Goal: Task Accomplishment & Management: Manage account settings

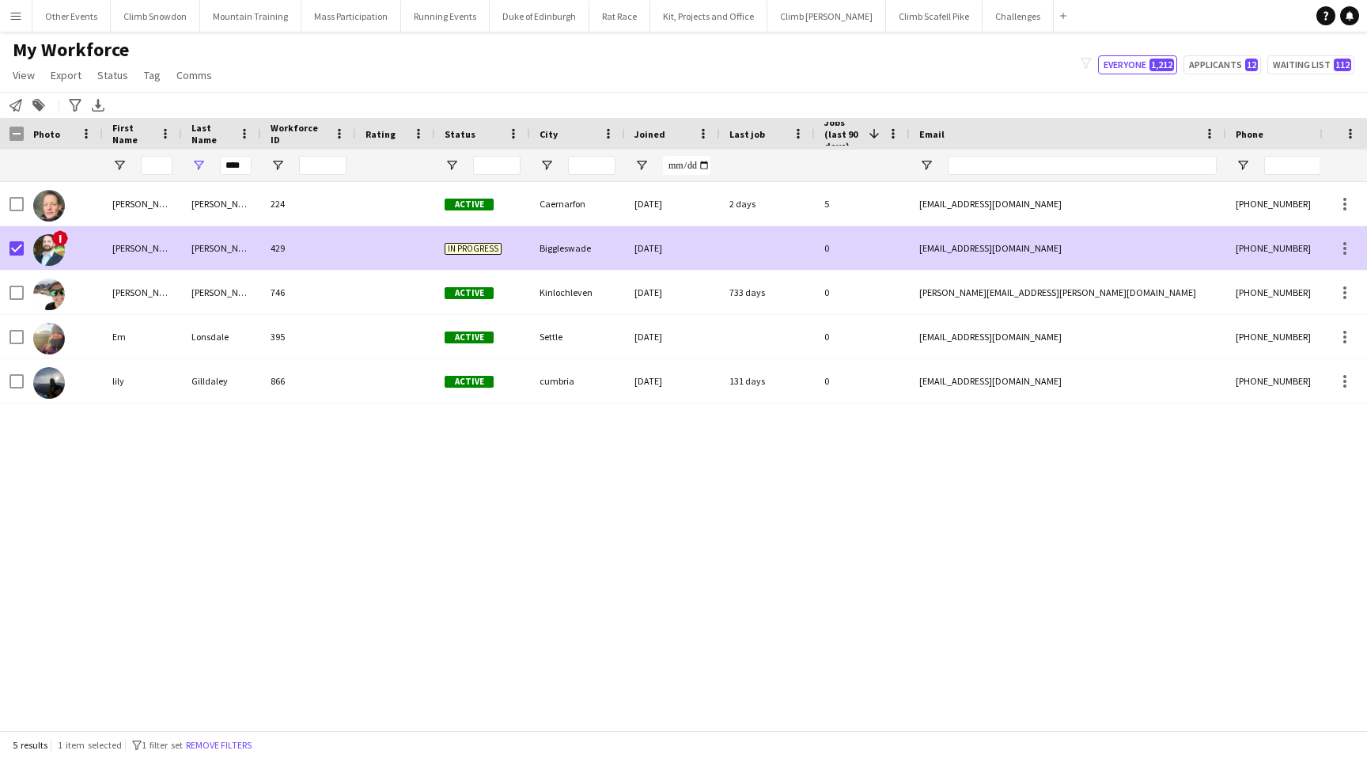
click at [43, 247] on img at bounding box center [49, 250] width 32 height 32
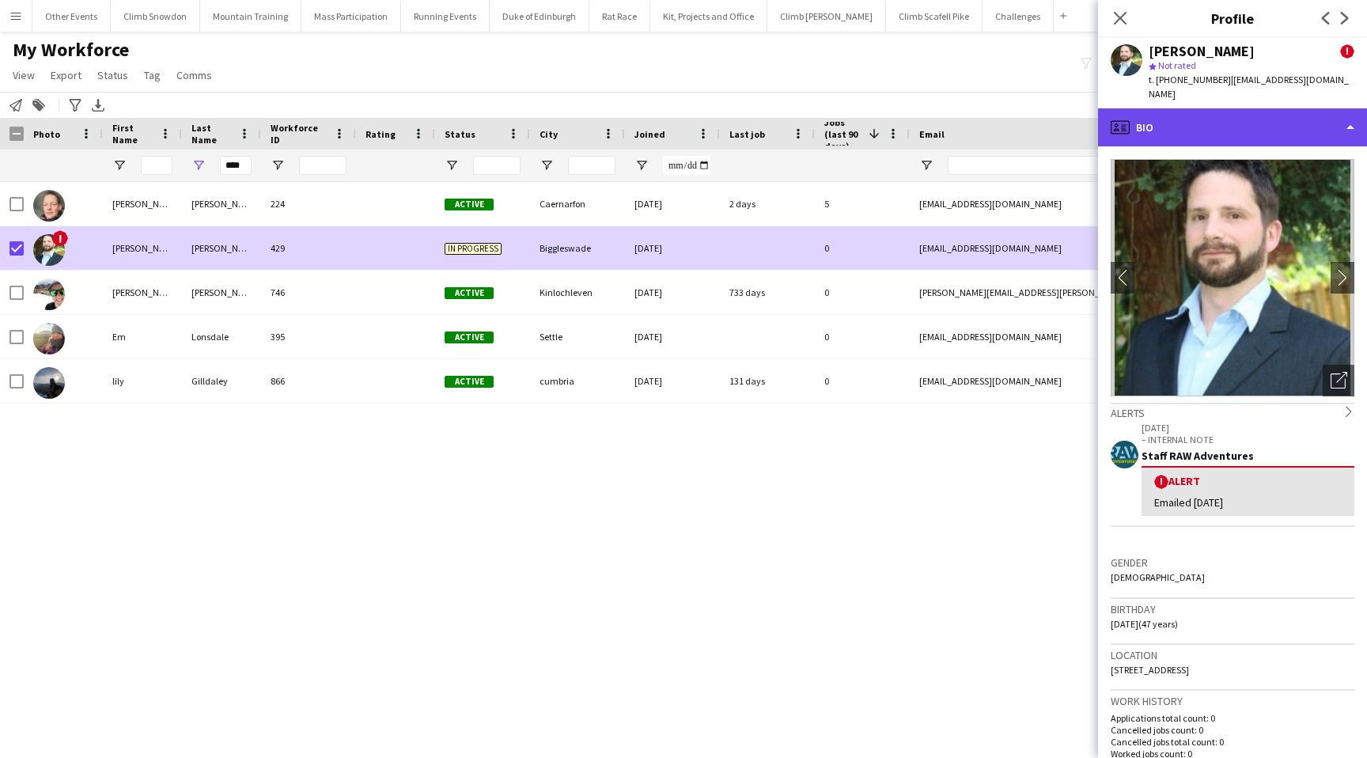
click at [1259, 118] on div "profile Bio" at bounding box center [1232, 127] width 269 height 38
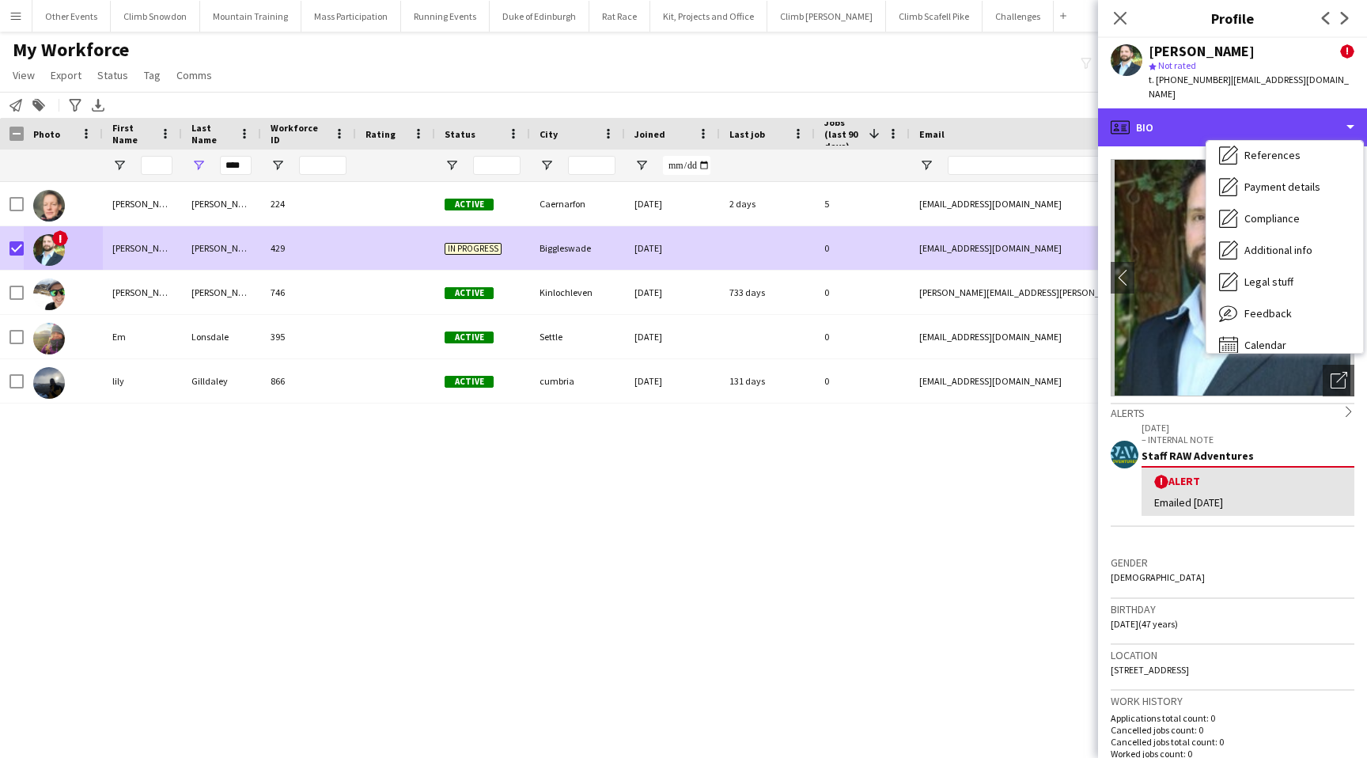
scroll to position [180, 0]
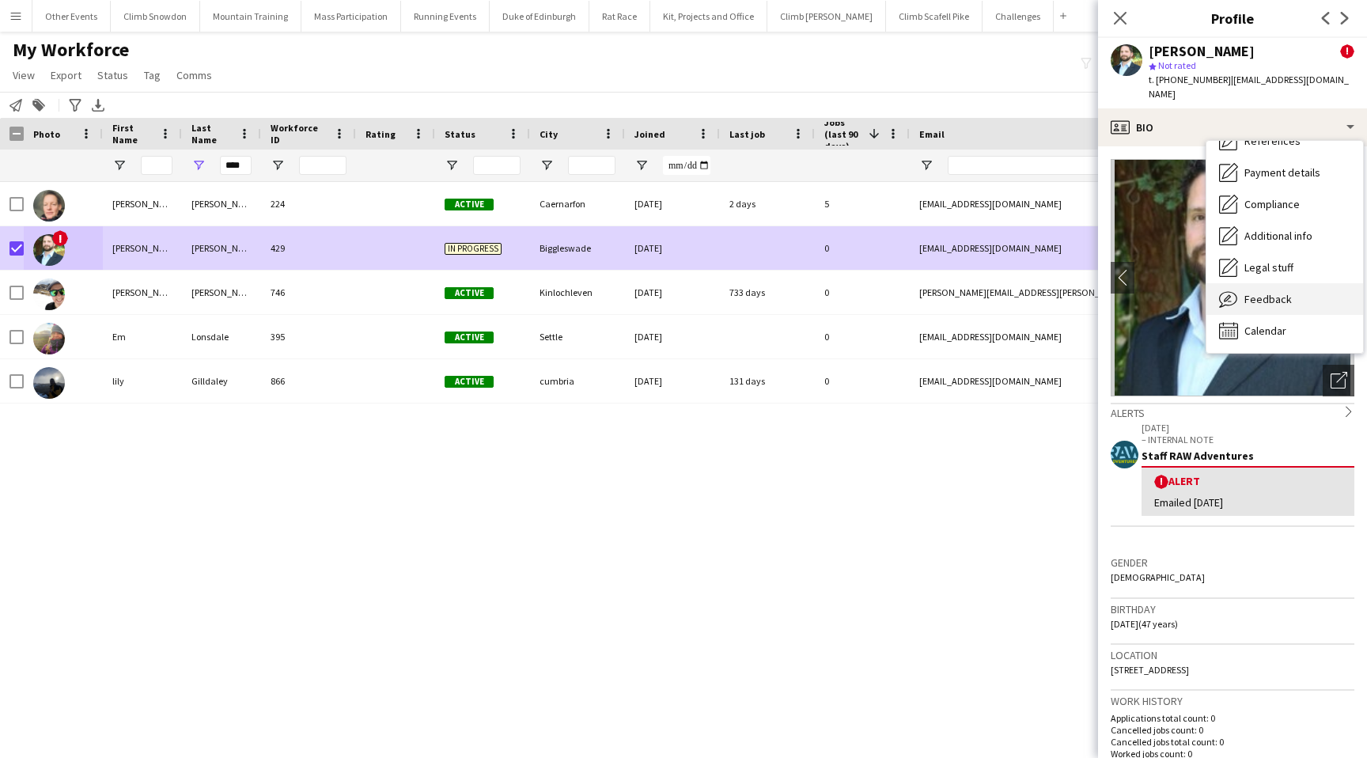
click at [1256, 292] on span "Feedback" at bounding box center [1267, 299] width 47 height 14
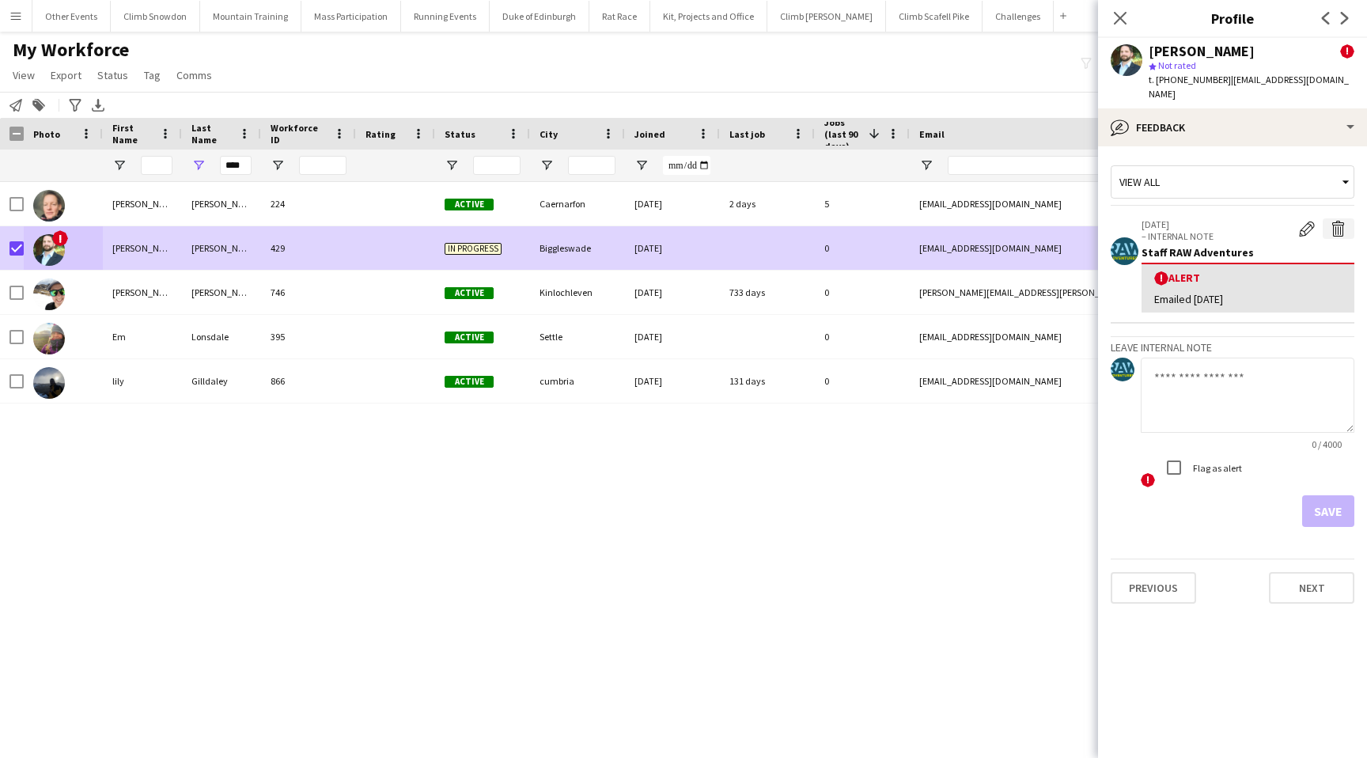
click at [1335, 221] on app-icon "Delete alert" at bounding box center [1338, 229] width 16 height 16
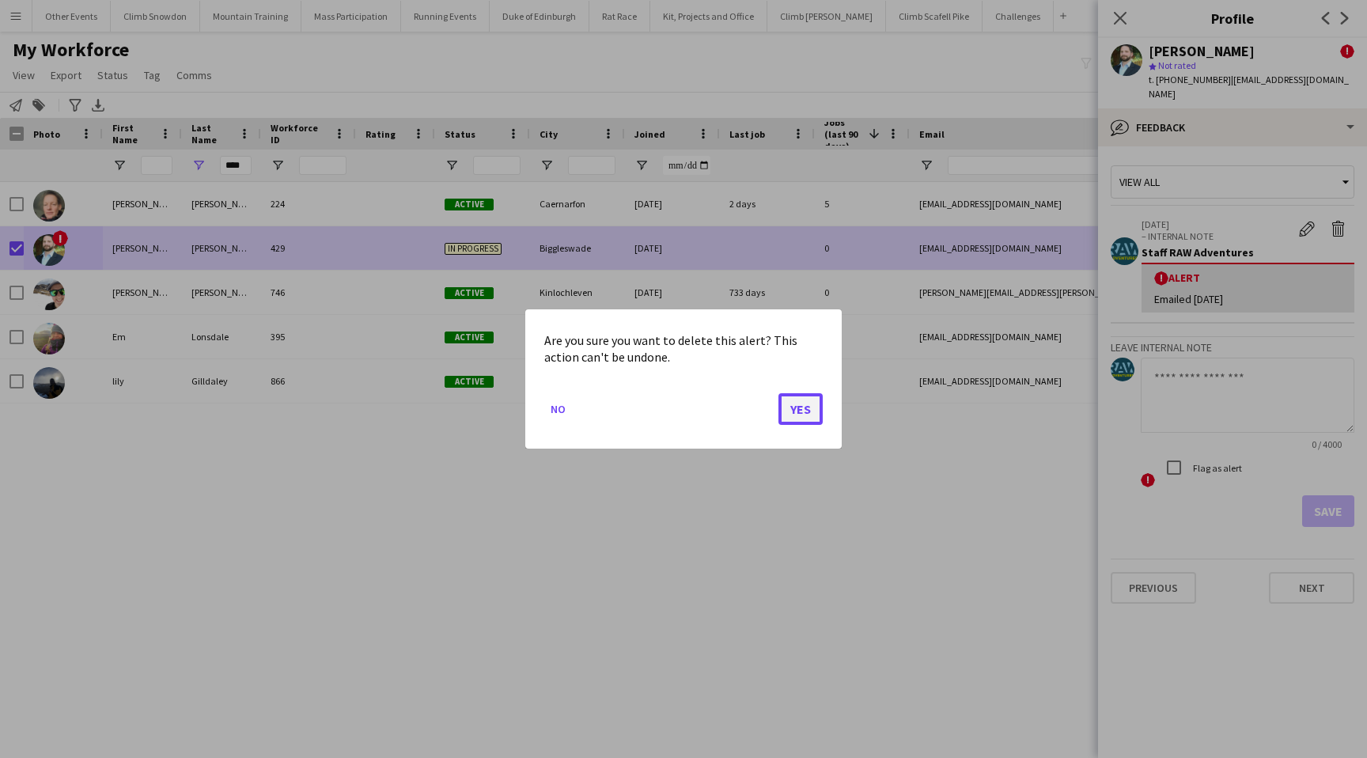
click at [797, 403] on button "Yes" at bounding box center [800, 409] width 44 height 32
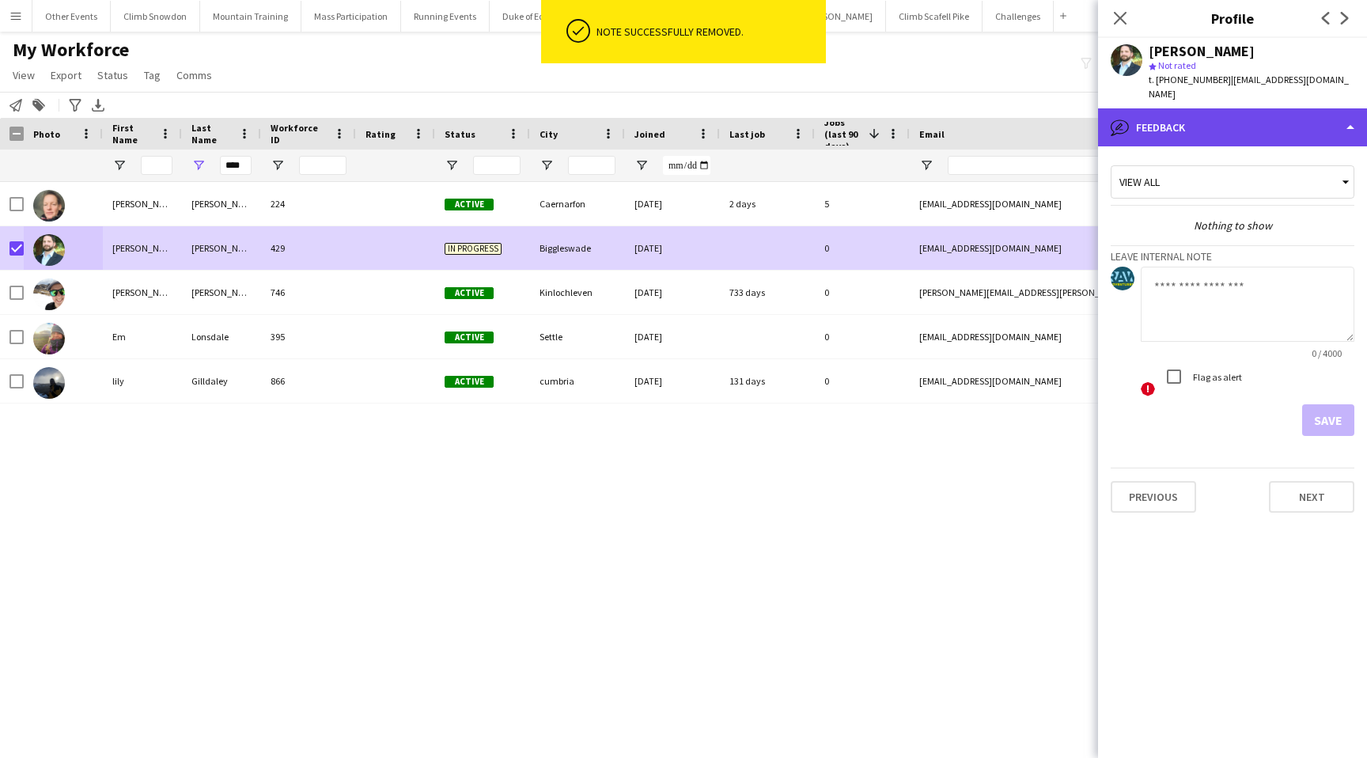
click at [1233, 108] on div "bubble-pencil Feedback" at bounding box center [1232, 127] width 269 height 38
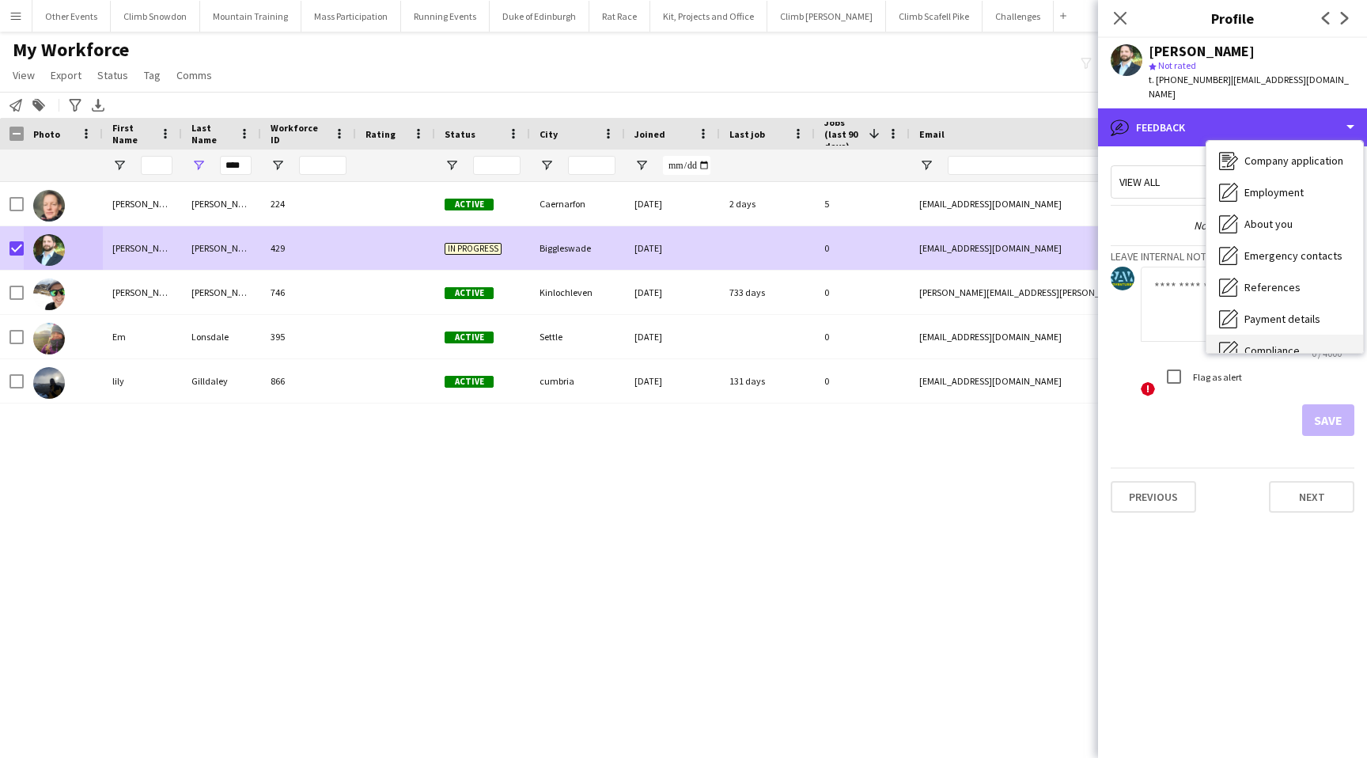
scroll to position [0, 0]
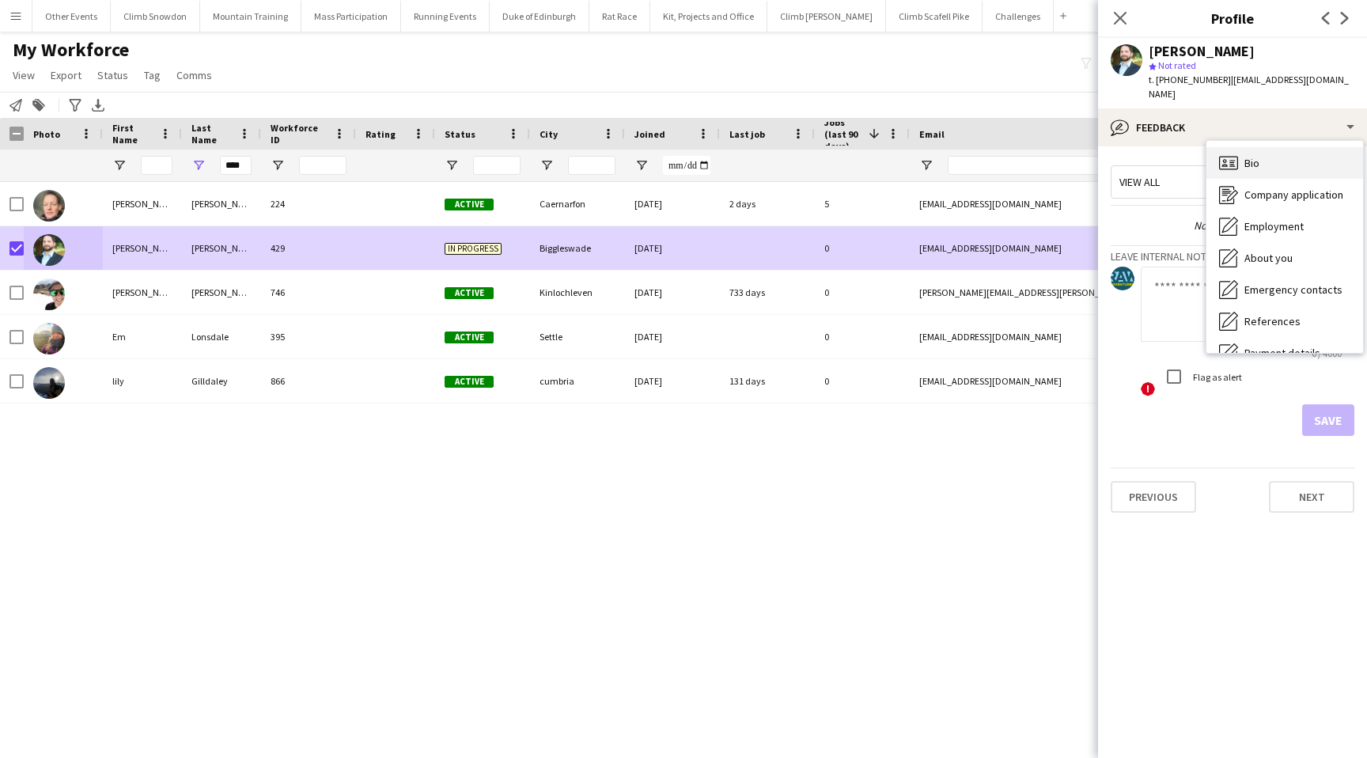
click at [1248, 156] on span "Bio" at bounding box center [1251, 163] width 15 height 14
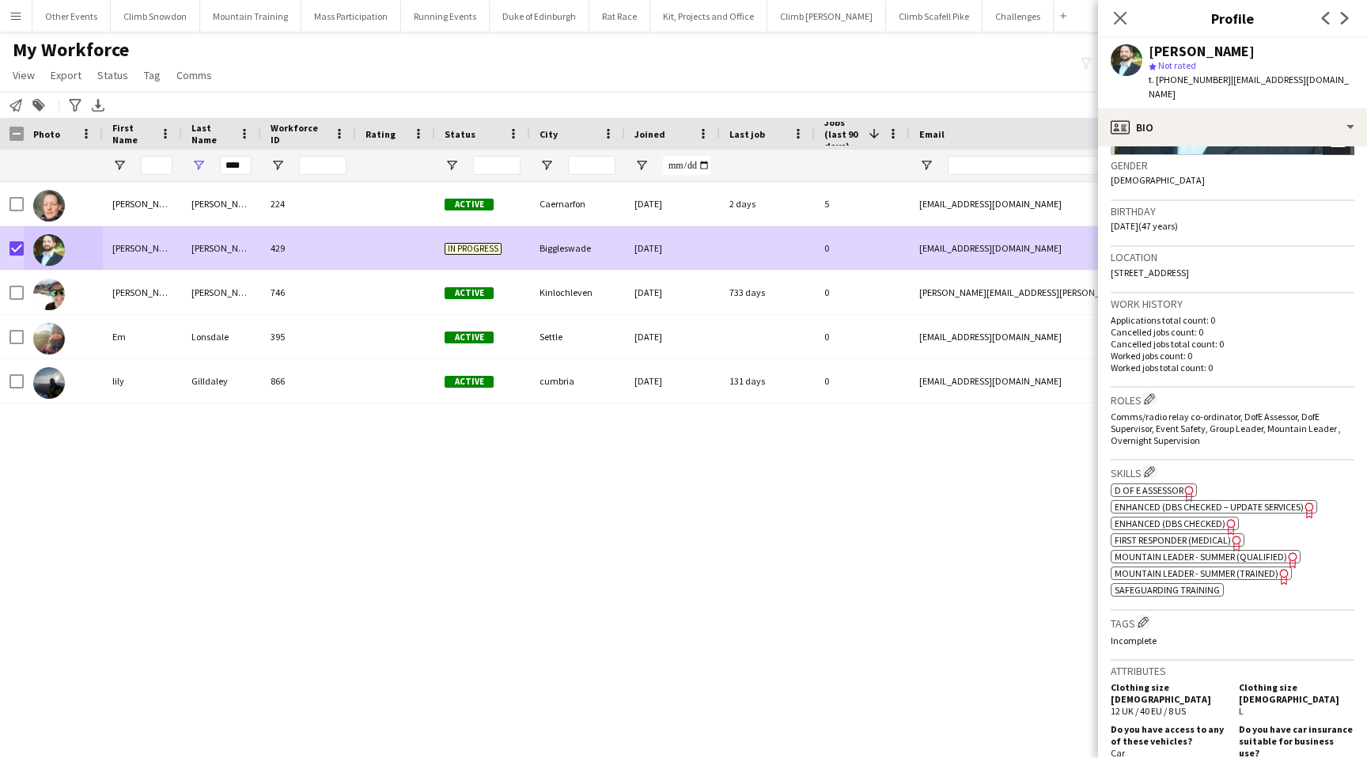
scroll to position [252, 0]
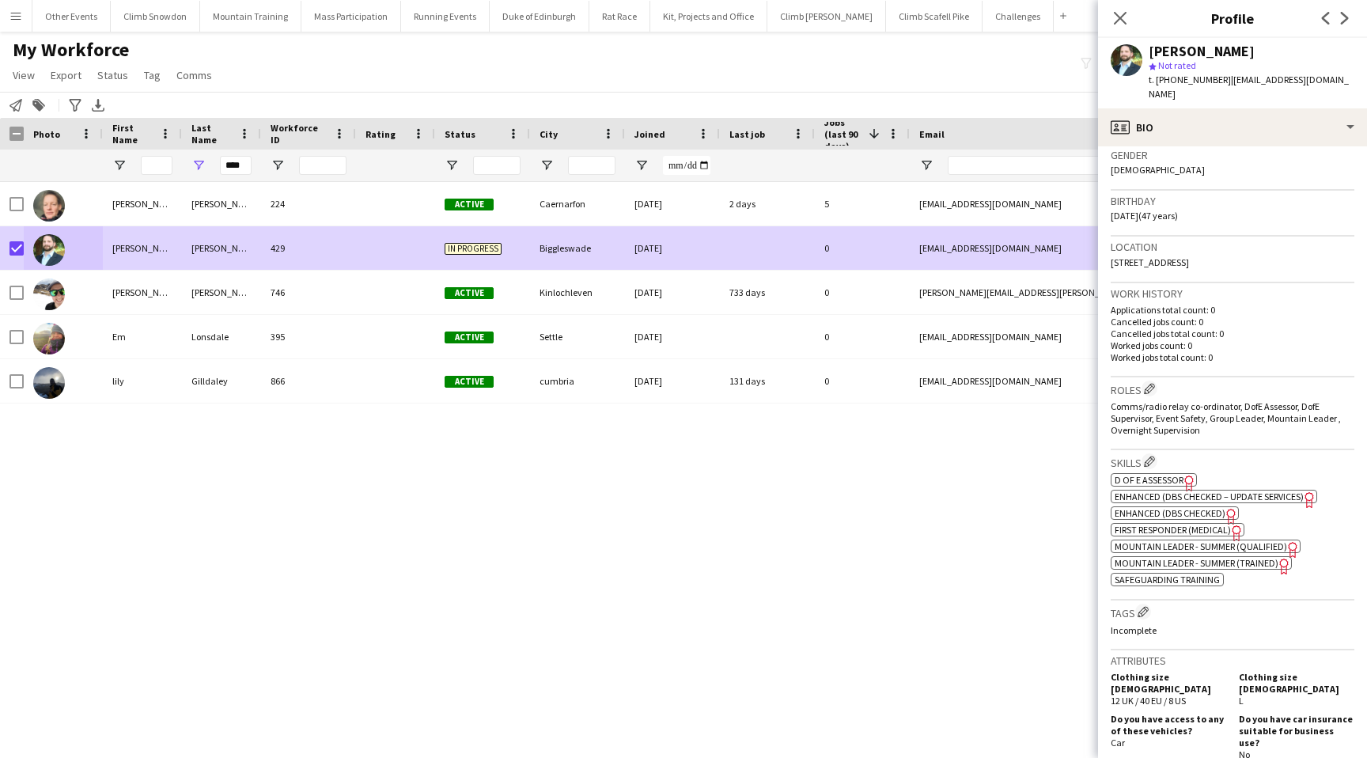
click at [1162, 495] on span "Enhanced (DBS Checked – Update Services)" at bounding box center [1208, 496] width 189 height 12
click at [1157, 513] on span "Enhanced (DBS Checked)" at bounding box center [1169, 513] width 111 height 12
click at [1208, 546] on span "Mountain Leader - Summer (Qualified)" at bounding box center [1200, 546] width 172 height 12
click at [1176, 530] on span "First Responder (Medical)" at bounding box center [1172, 530] width 116 height 12
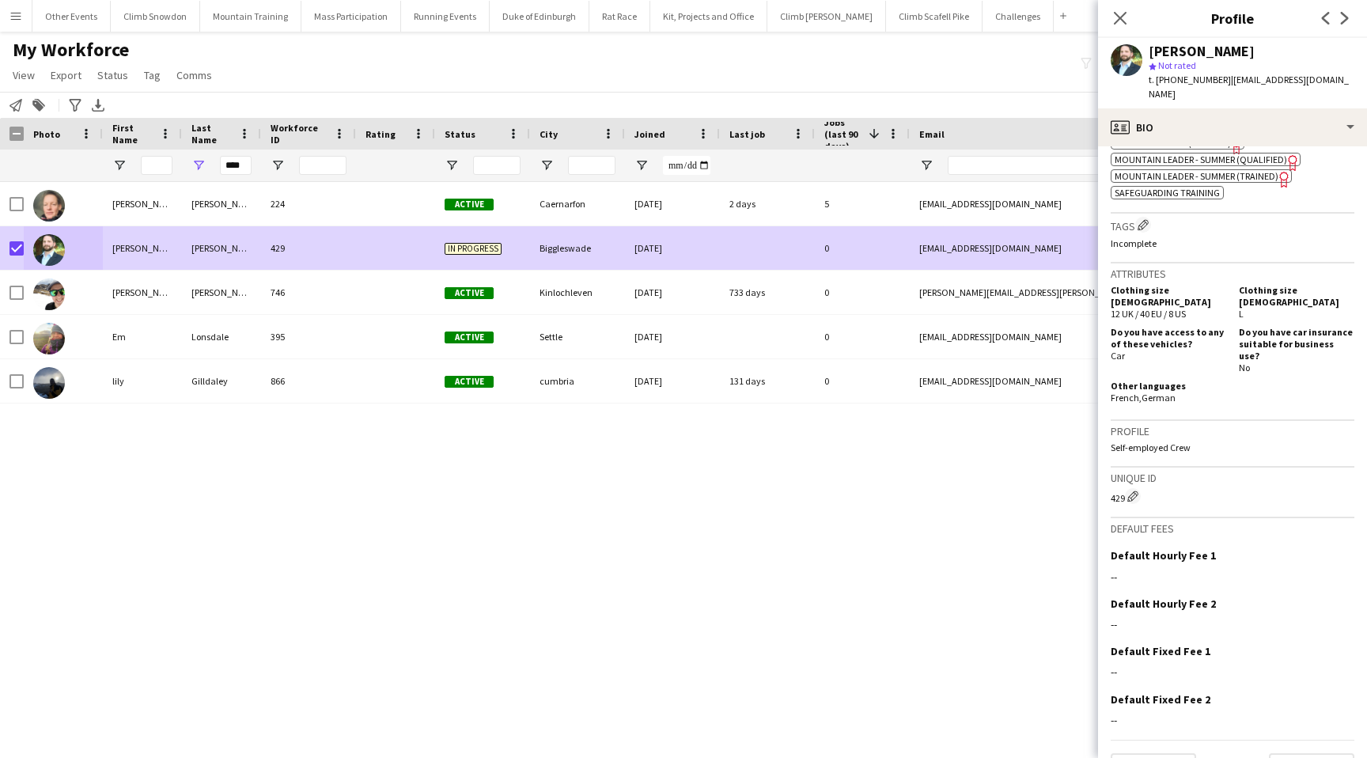
scroll to position [660, 0]
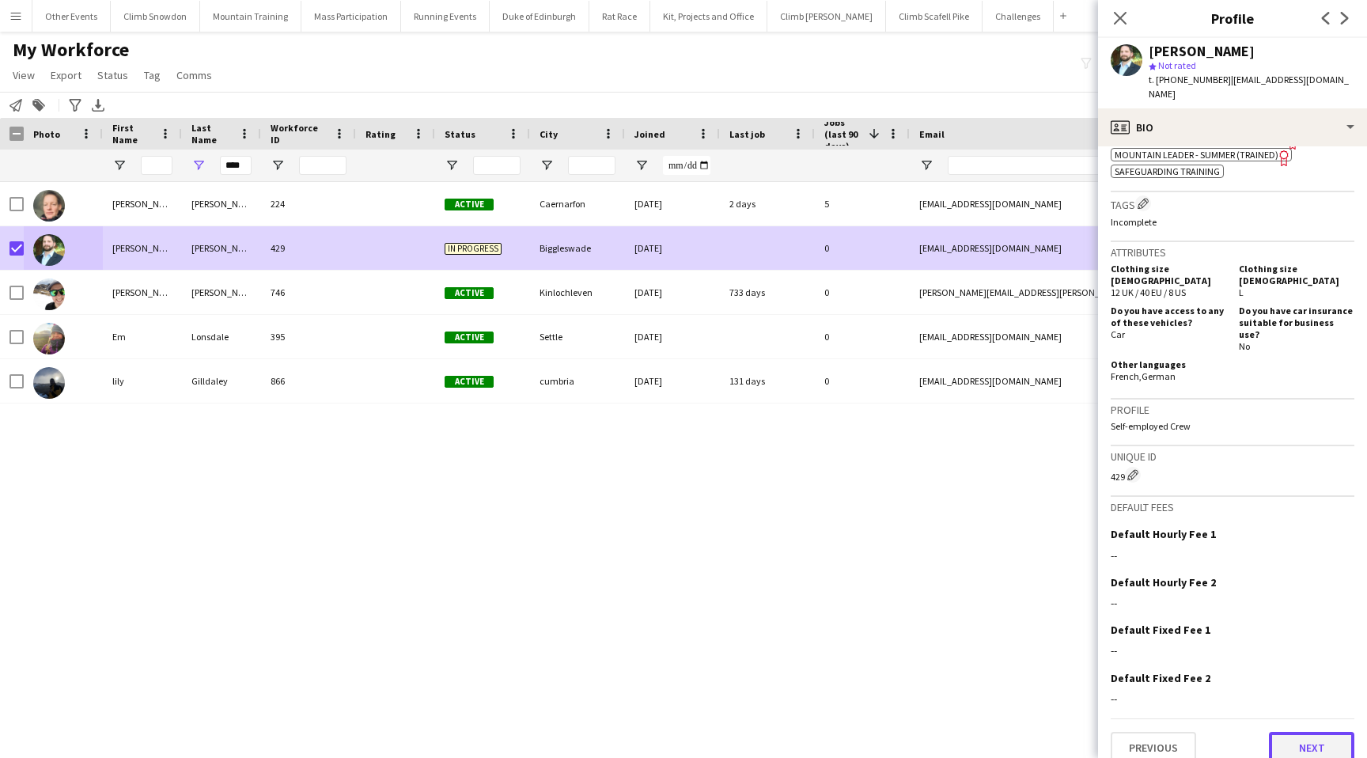
click at [1296, 732] on button "Next" at bounding box center [1311, 748] width 85 height 32
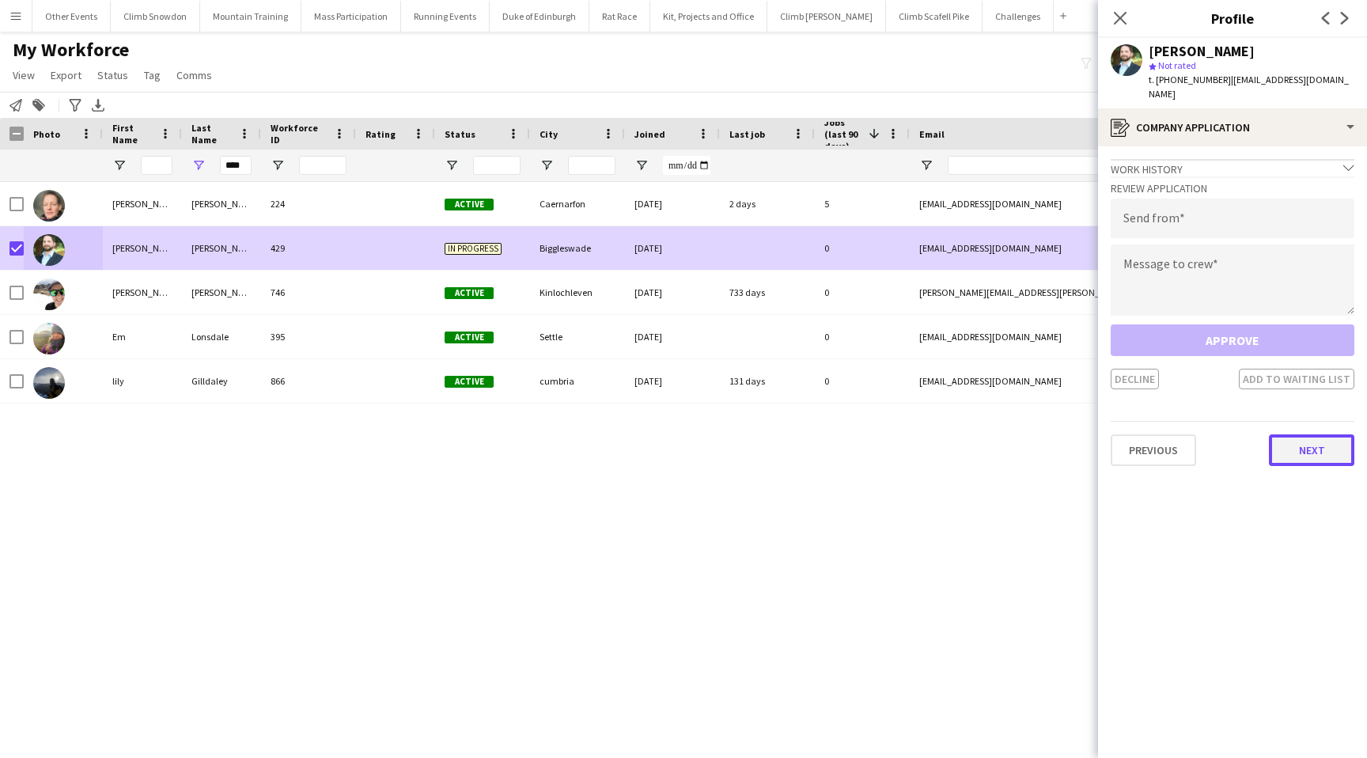
click at [1315, 437] on button "Next" at bounding box center [1311, 450] width 85 height 32
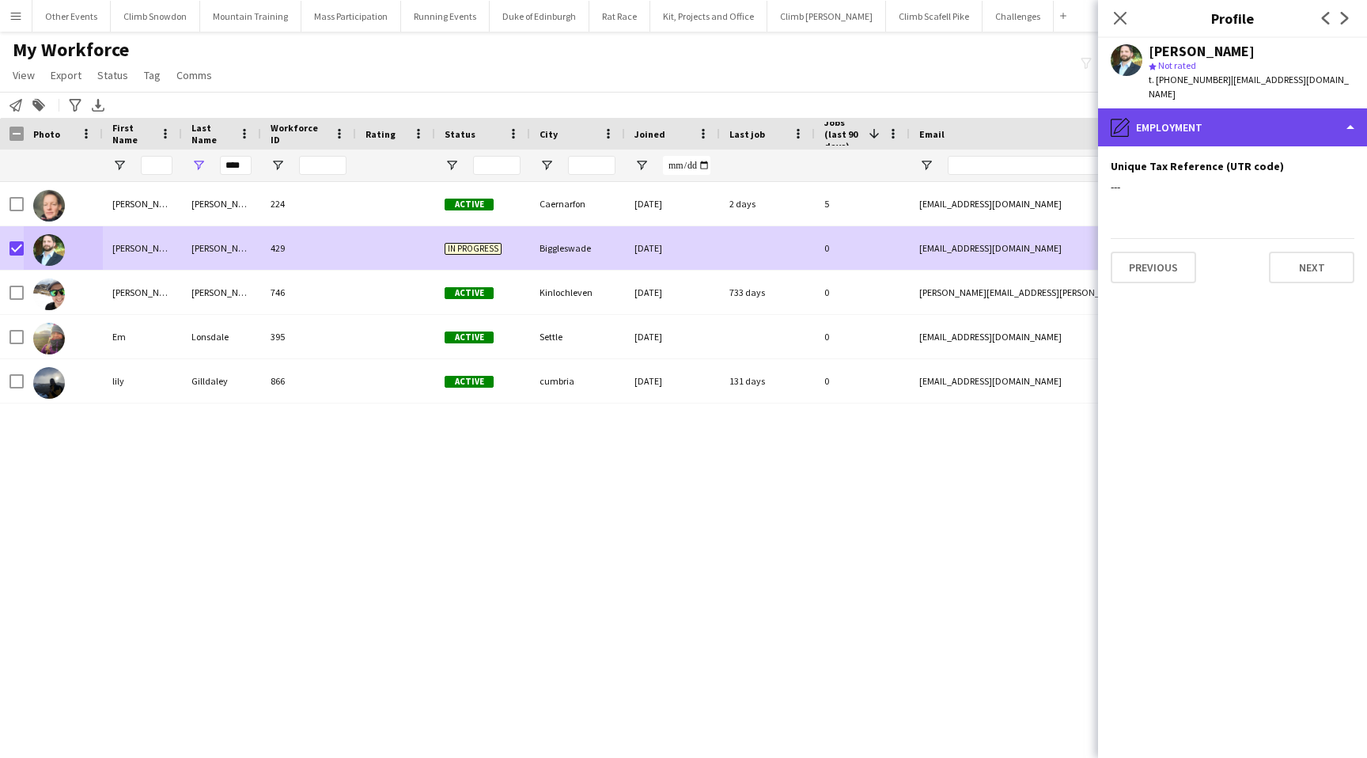
click at [1219, 108] on div "pencil4 Employment" at bounding box center [1232, 127] width 269 height 38
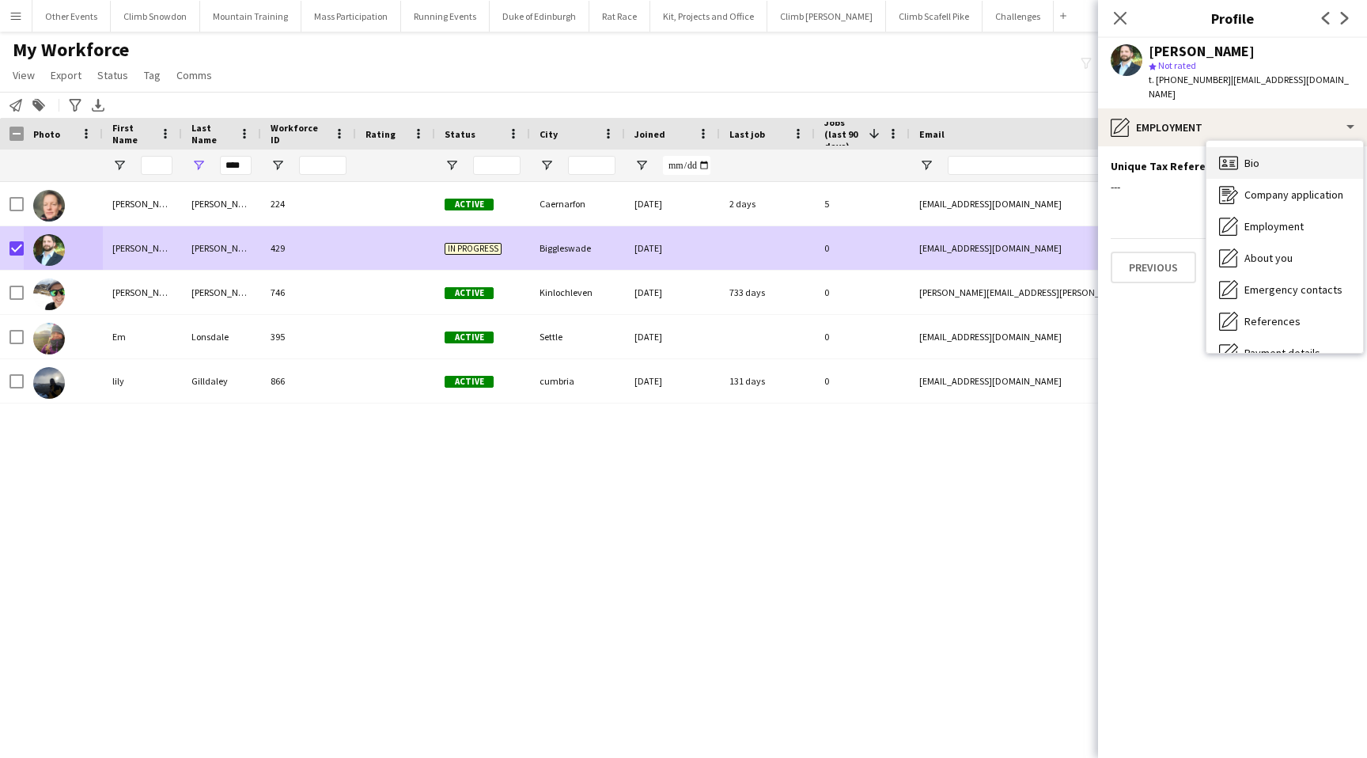
click at [1254, 157] on div "Bio Bio" at bounding box center [1284, 163] width 157 height 32
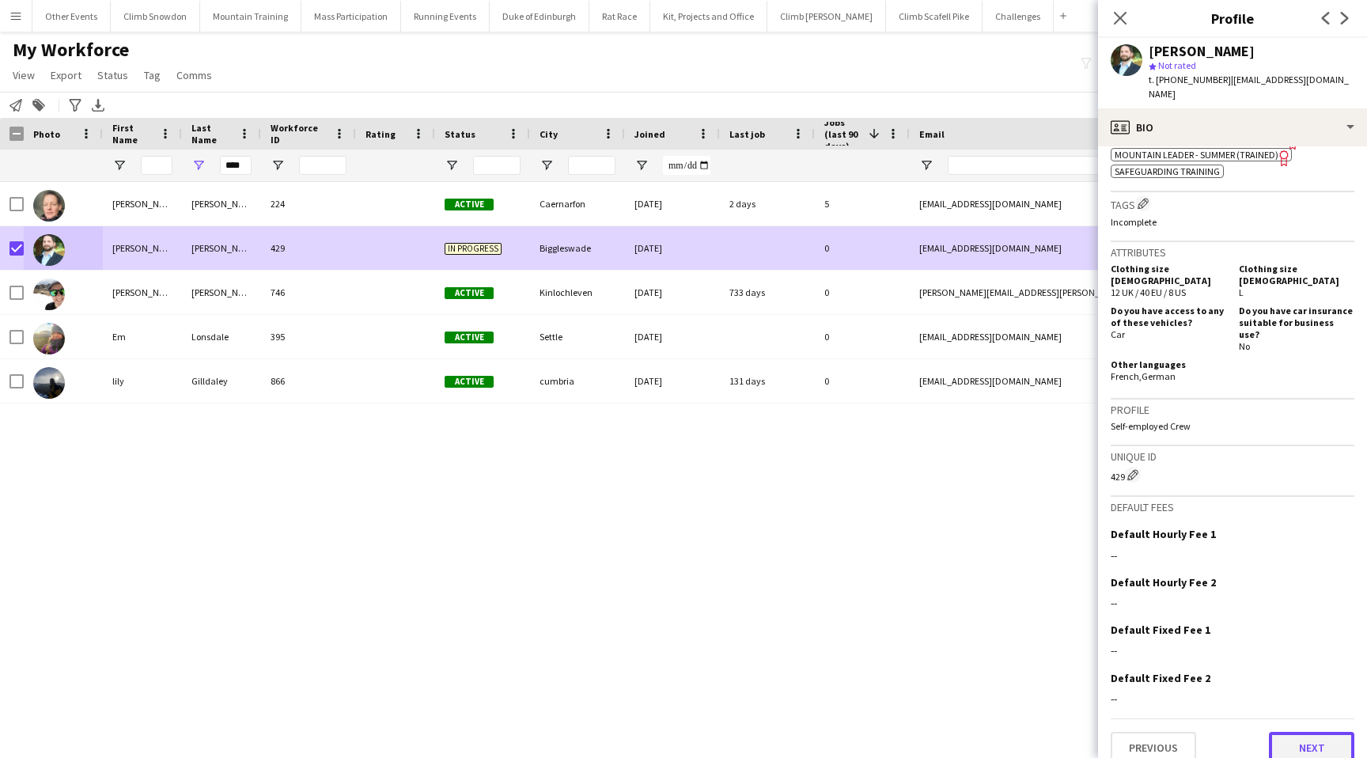
click at [1305, 732] on button "Next" at bounding box center [1311, 748] width 85 height 32
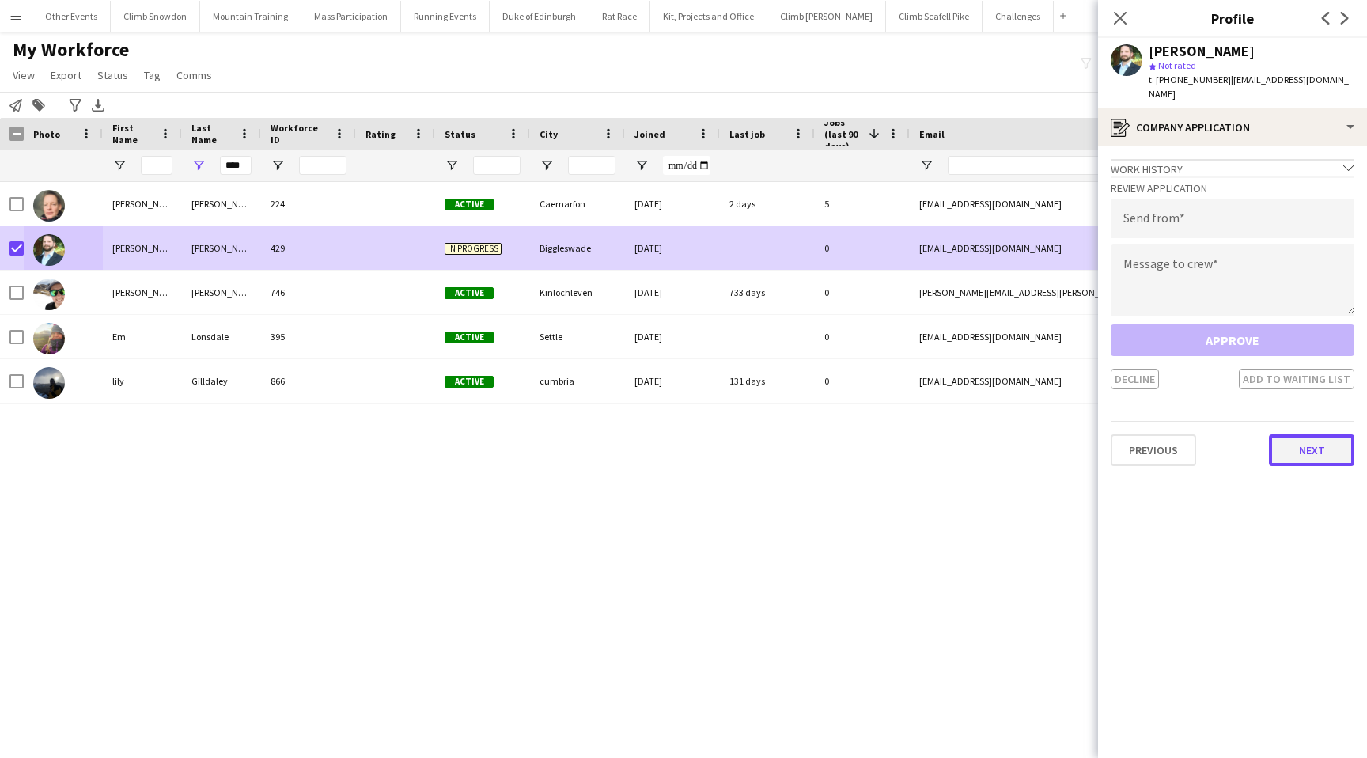
click at [1319, 437] on button "Next" at bounding box center [1311, 450] width 85 height 32
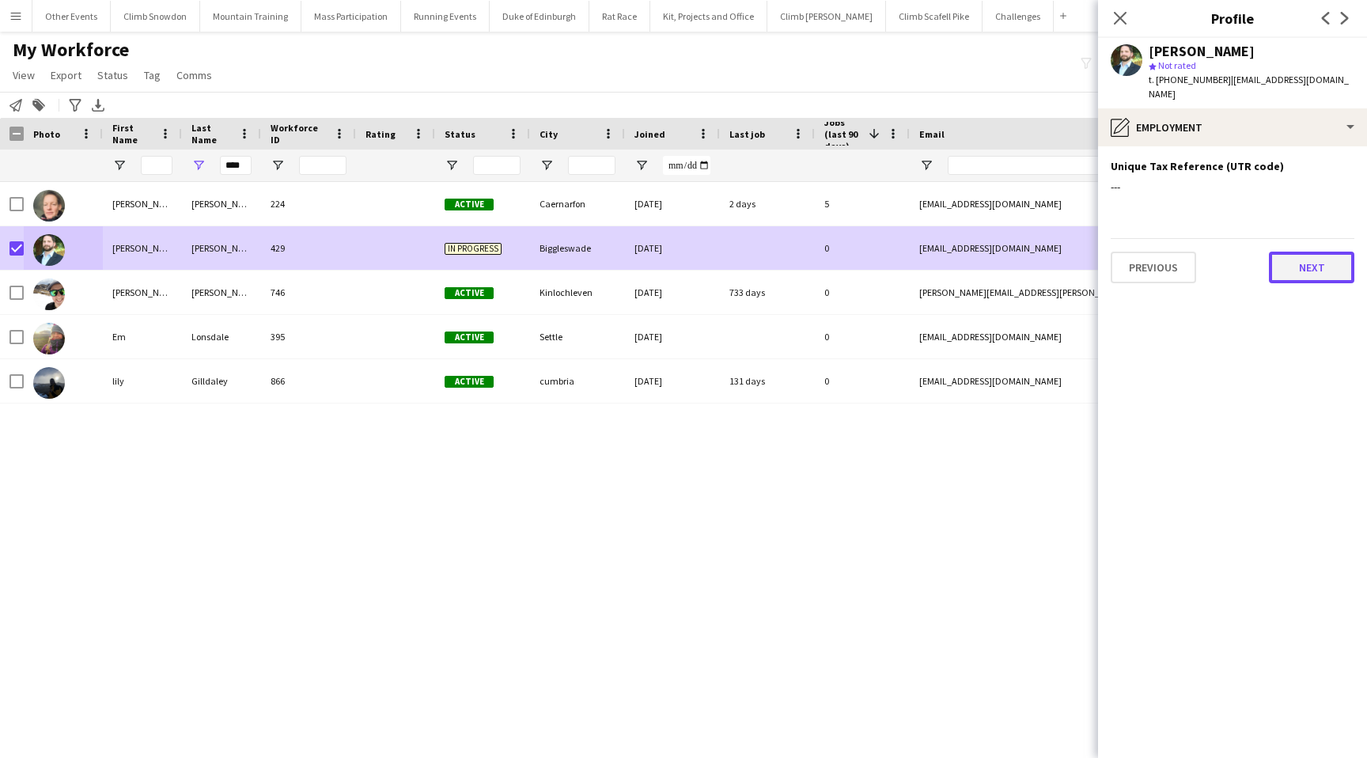
click at [1319, 255] on button "Next" at bounding box center [1311, 268] width 85 height 32
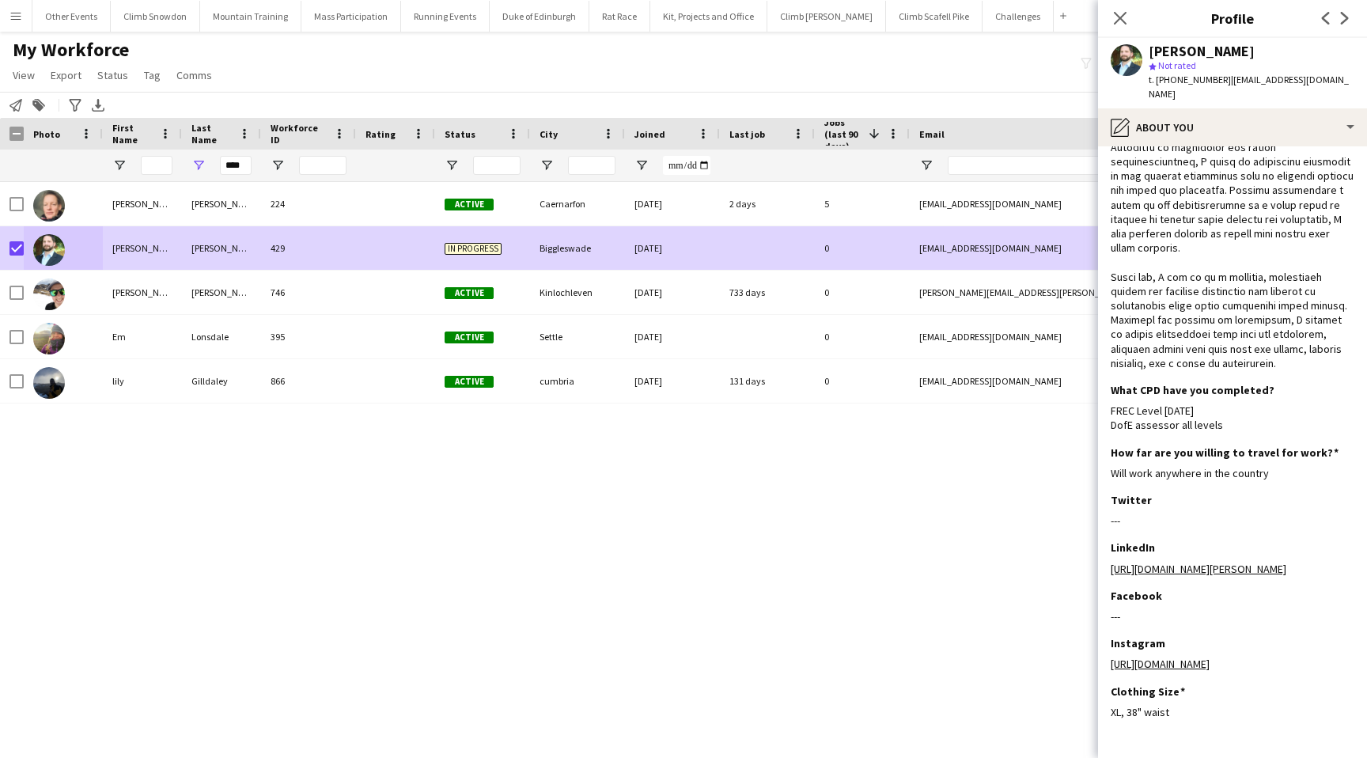
scroll to position [717, 0]
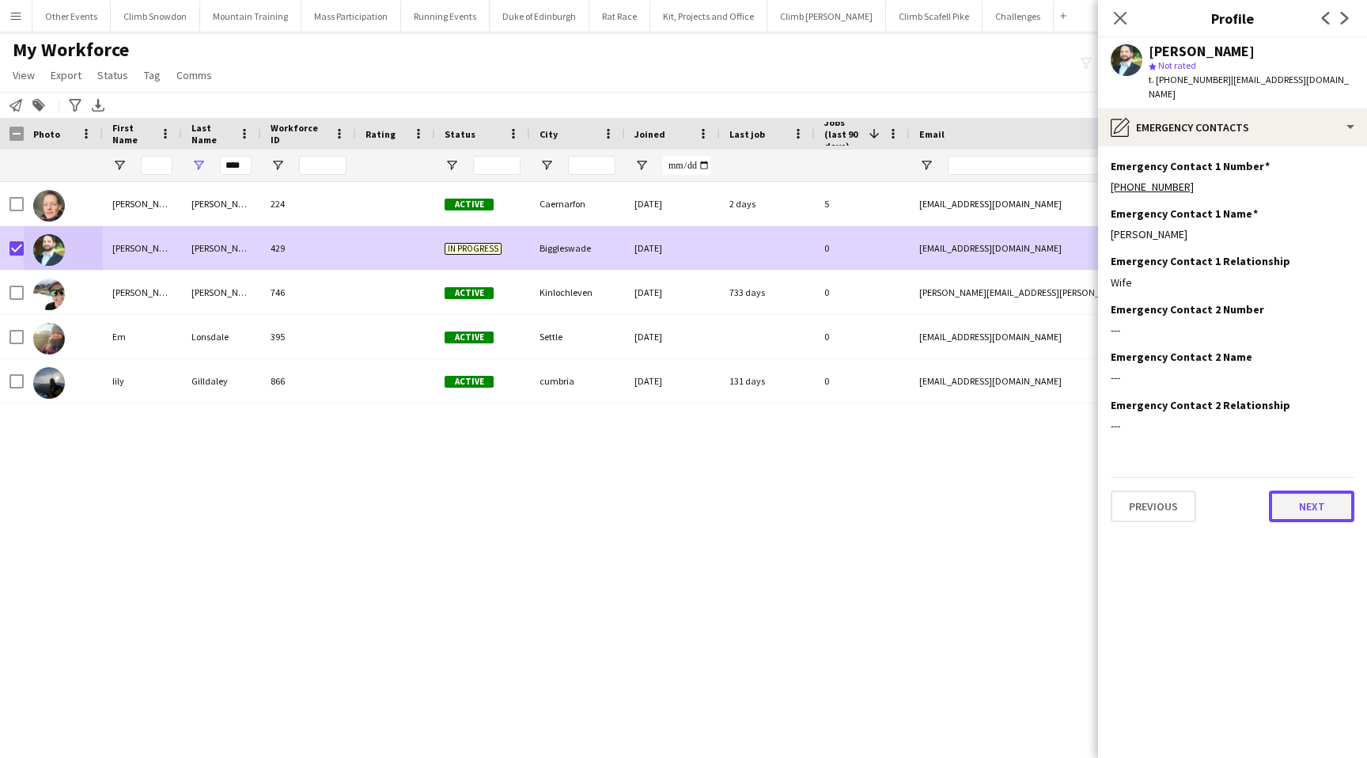
click at [1315, 491] on button "Next" at bounding box center [1311, 506] width 85 height 32
click at [1315, 492] on button "Next" at bounding box center [1311, 506] width 85 height 32
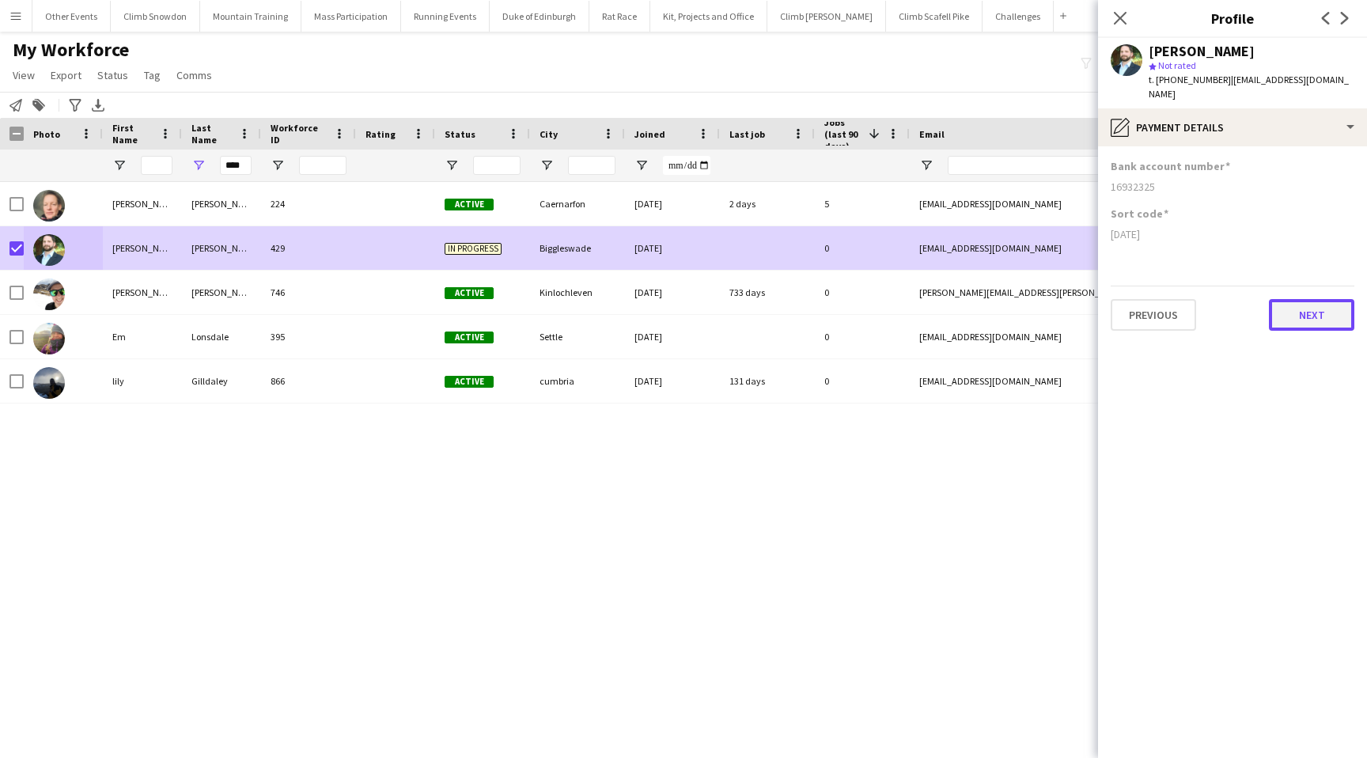
click at [1315, 302] on button "Next" at bounding box center [1311, 315] width 85 height 32
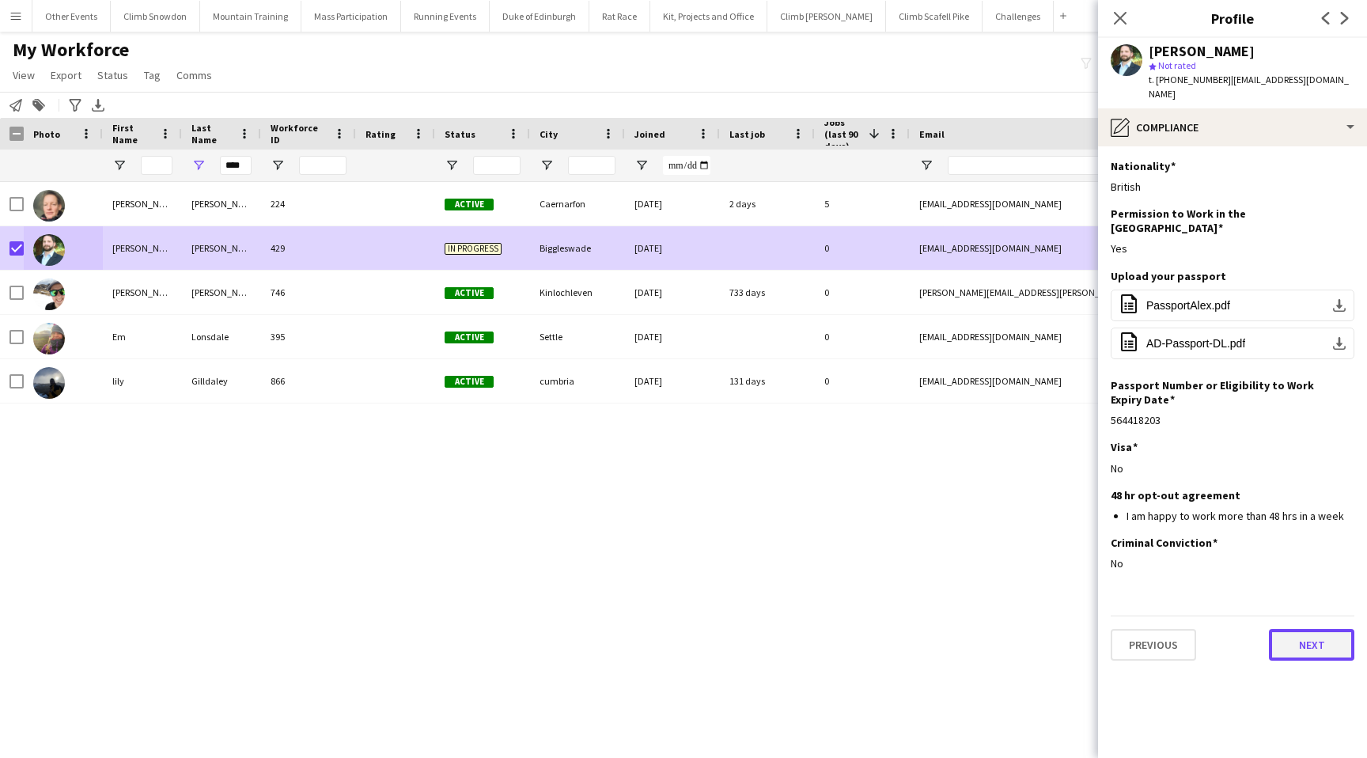
click at [1310, 629] on button "Next" at bounding box center [1311, 645] width 85 height 32
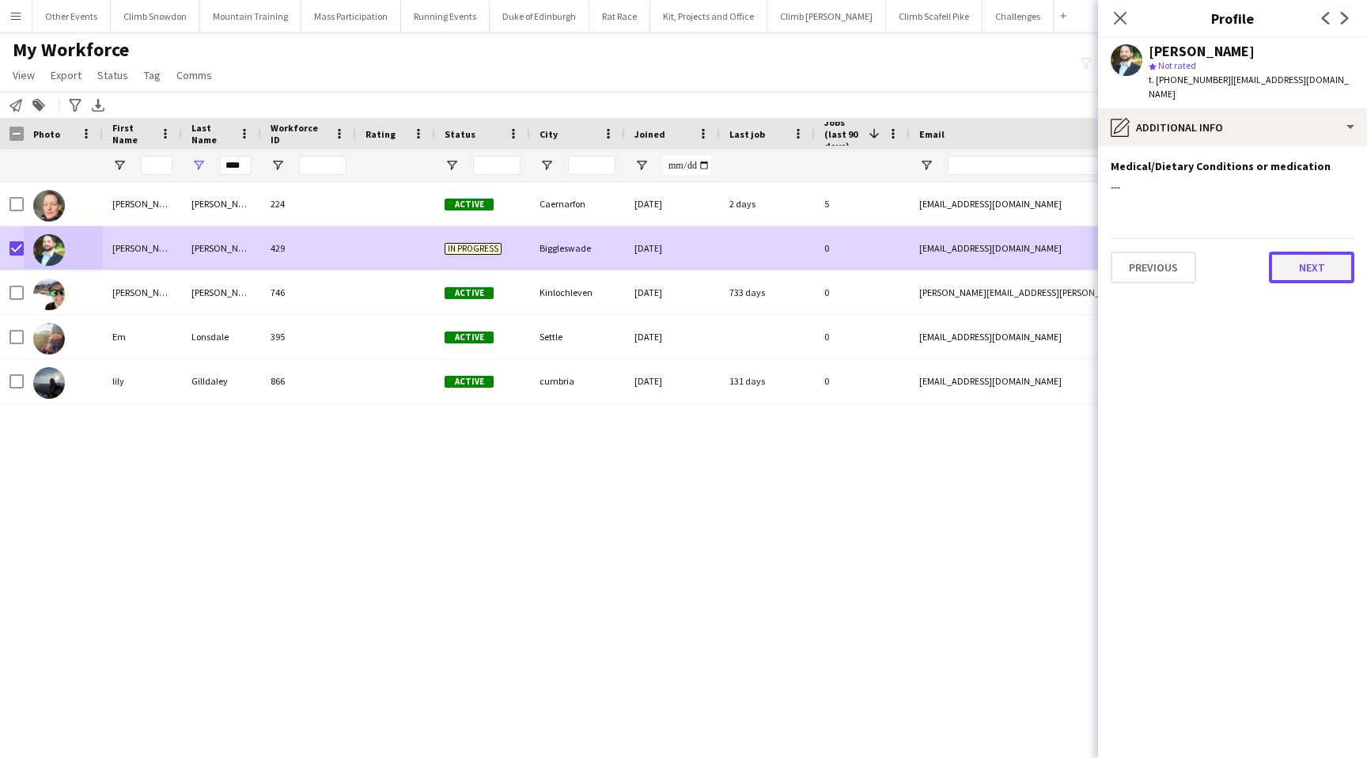
click at [1325, 252] on button "Next" at bounding box center [1311, 268] width 85 height 32
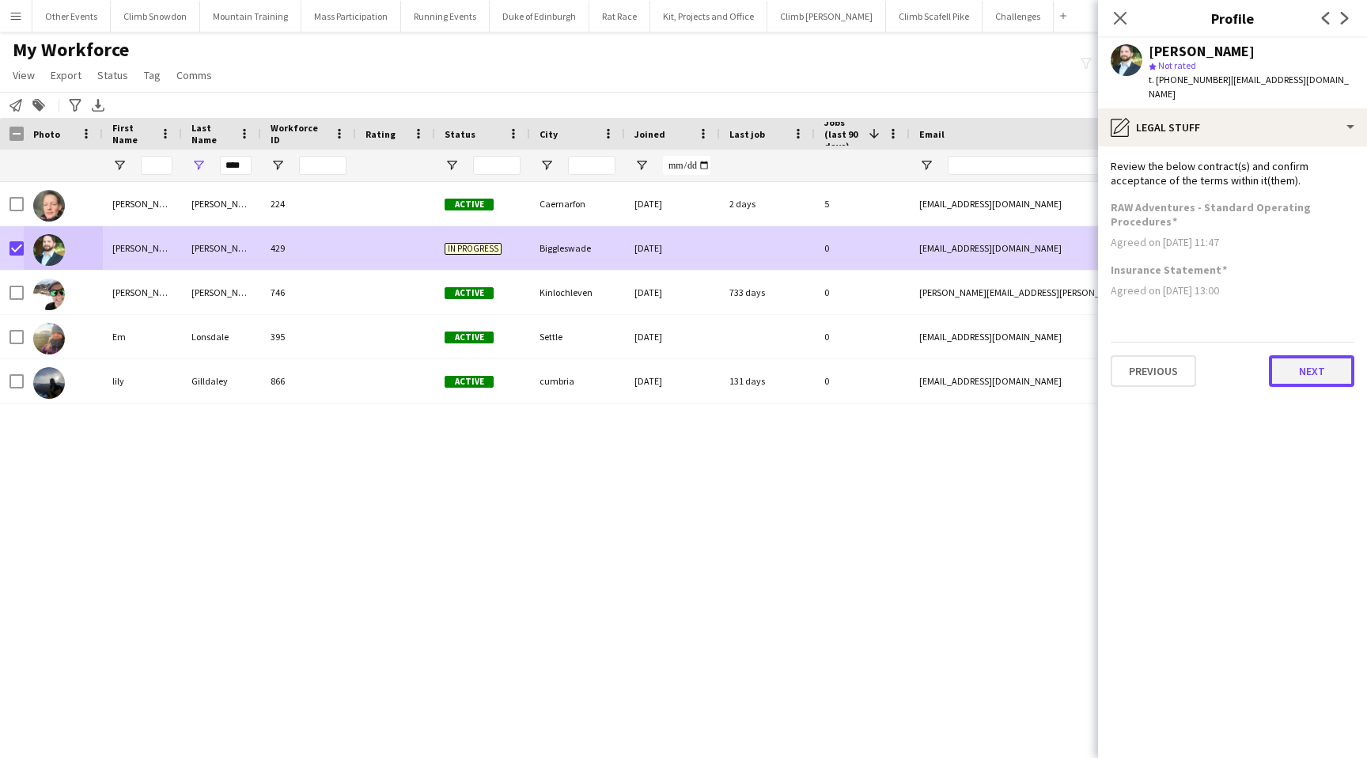
click at [1307, 355] on button "Next" at bounding box center [1311, 371] width 85 height 32
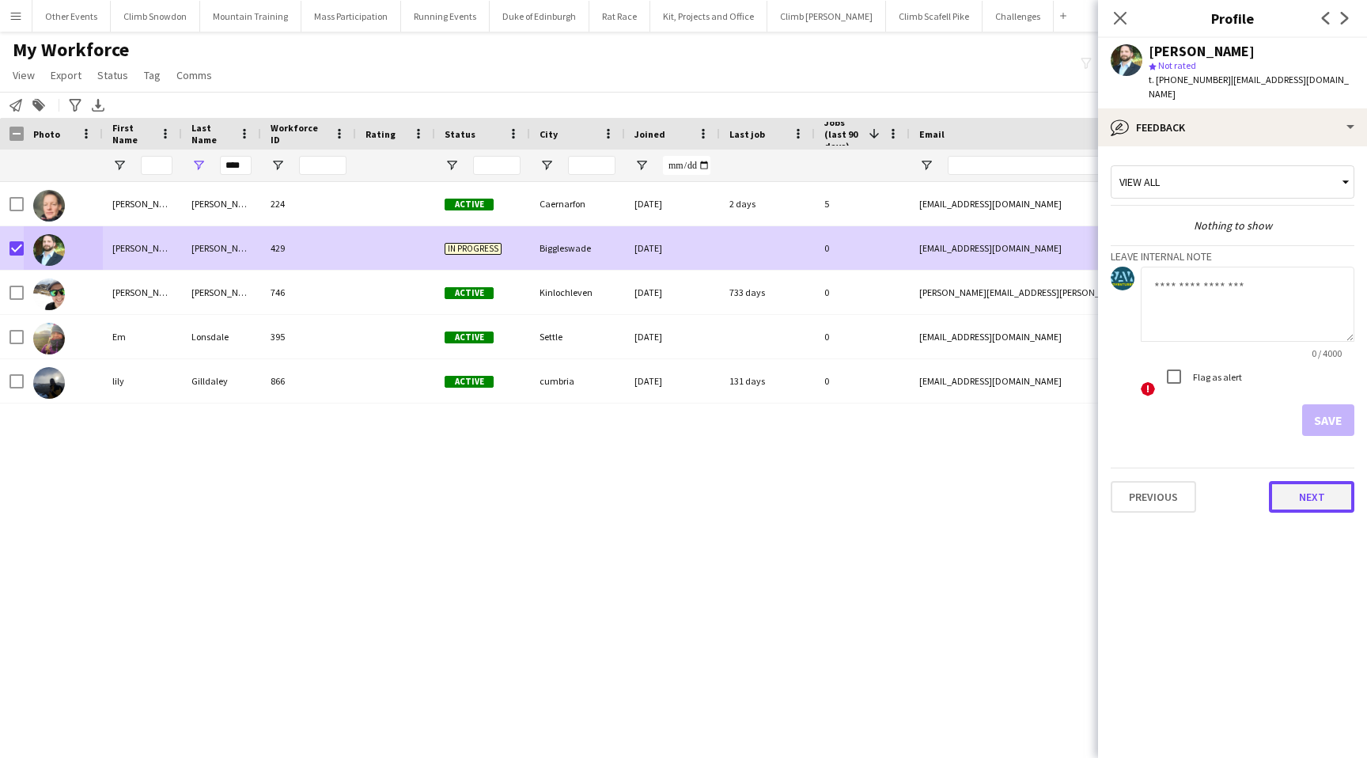
click at [1303, 490] on button "Next" at bounding box center [1311, 497] width 85 height 32
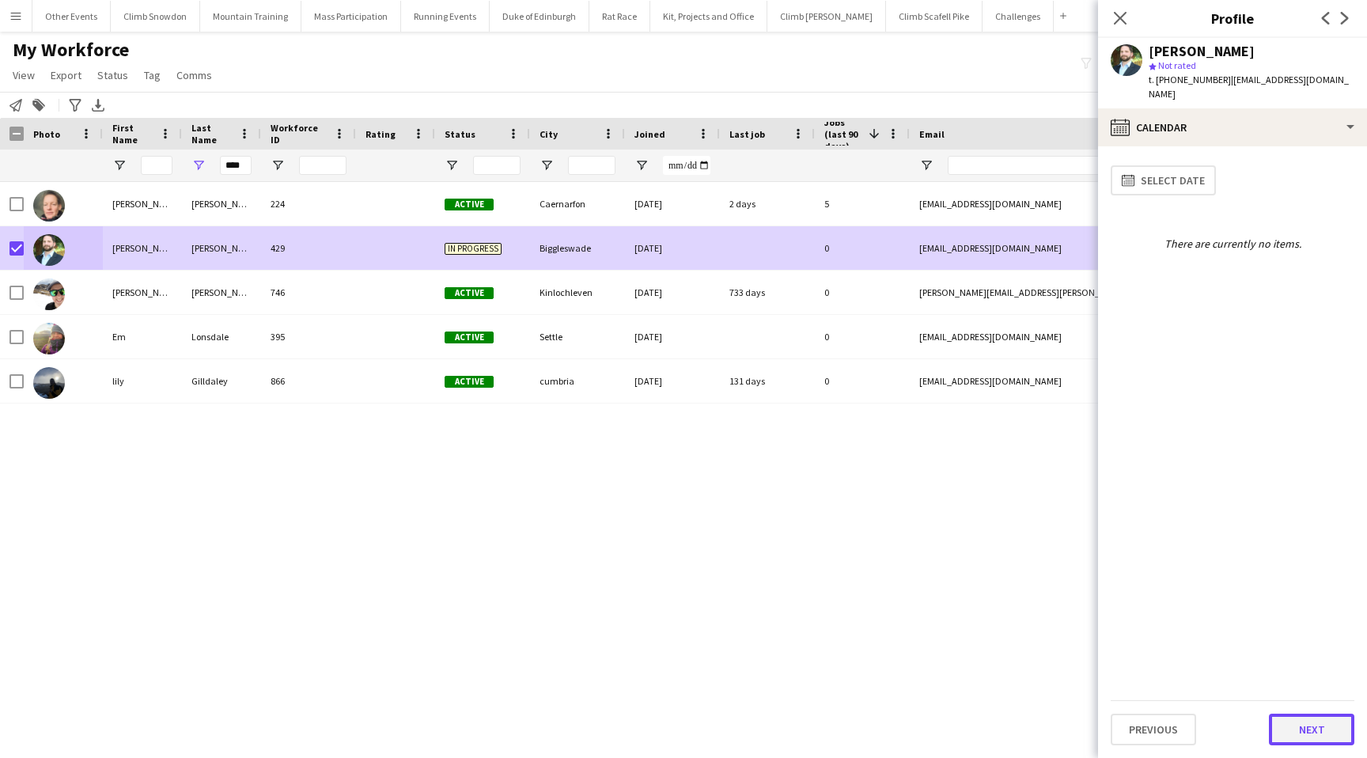
click at [1307, 732] on button "Next" at bounding box center [1311, 729] width 85 height 32
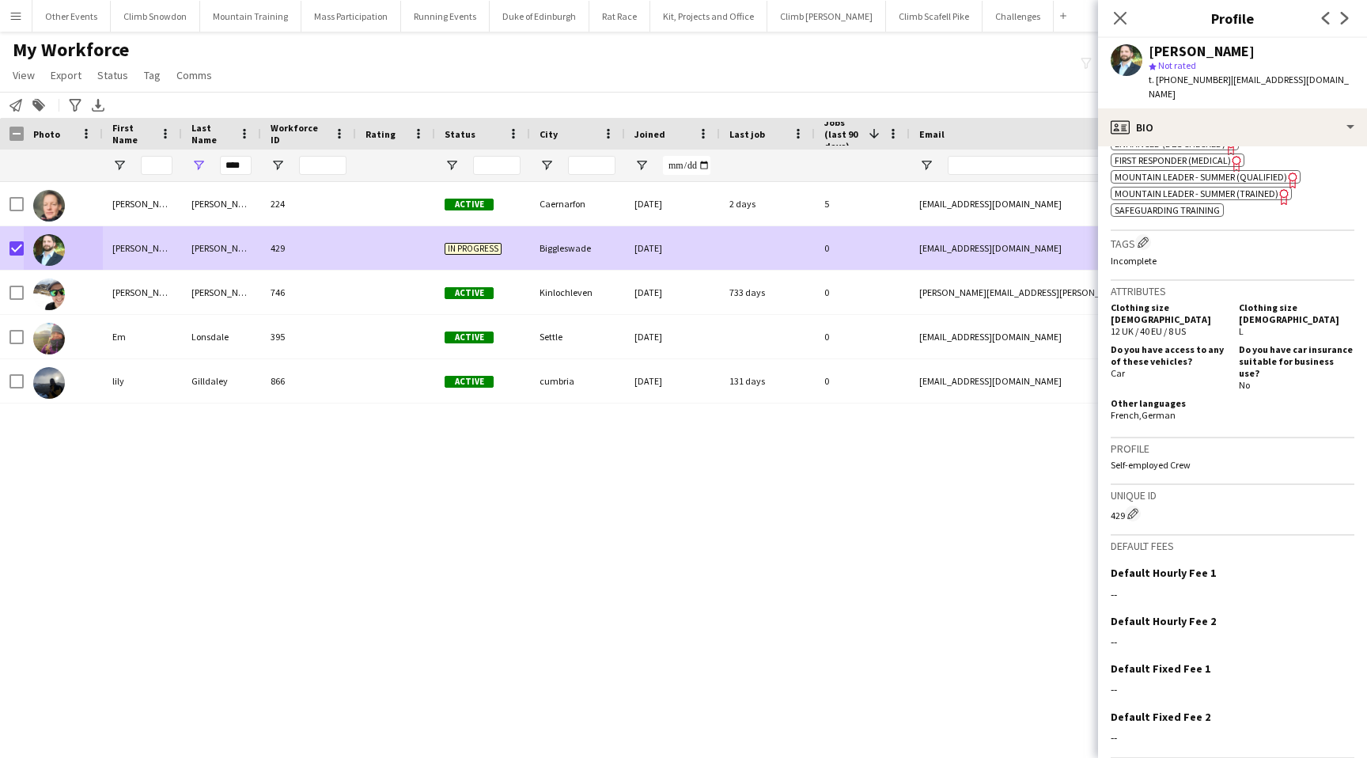
scroll to position [660, 0]
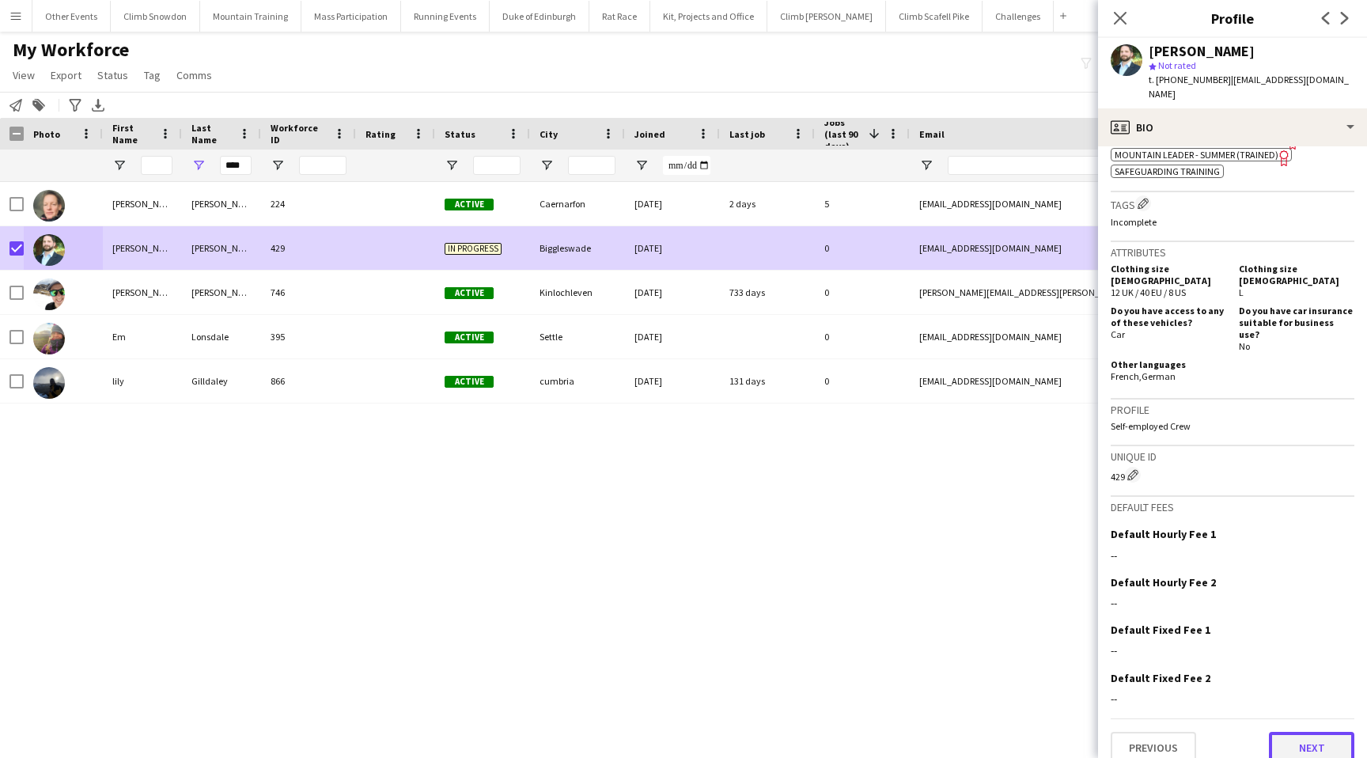
click at [1307, 732] on button "Next" at bounding box center [1311, 748] width 85 height 32
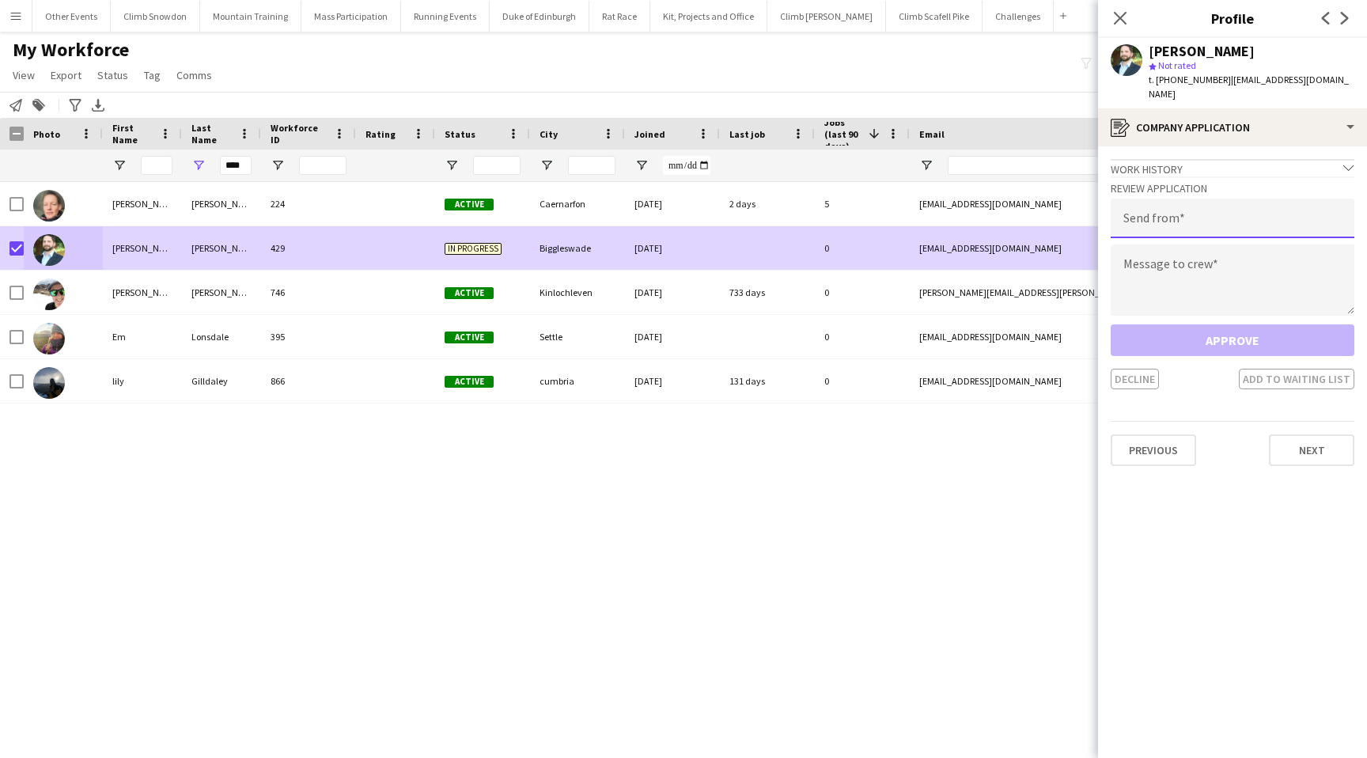
click at [1191, 207] on input "email" at bounding box center [1233, 219] width 244 height 40
click at [1212, 208] on input "**********" at bounding box center [1233, 219] width 244 height 40
type input "**********"
click at [1148, 247] on textarea at bounding box center [1233, 279] width 244 height 71
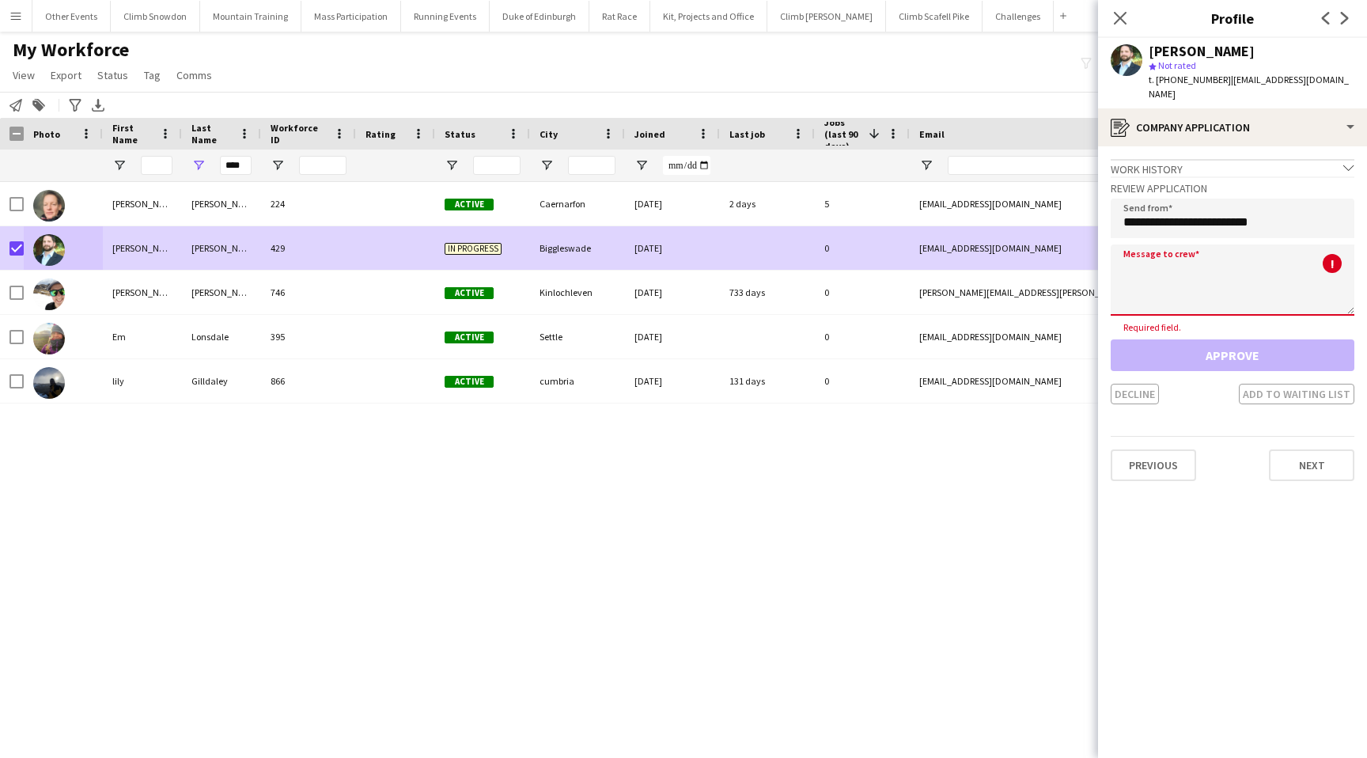
paste textarea "**********"
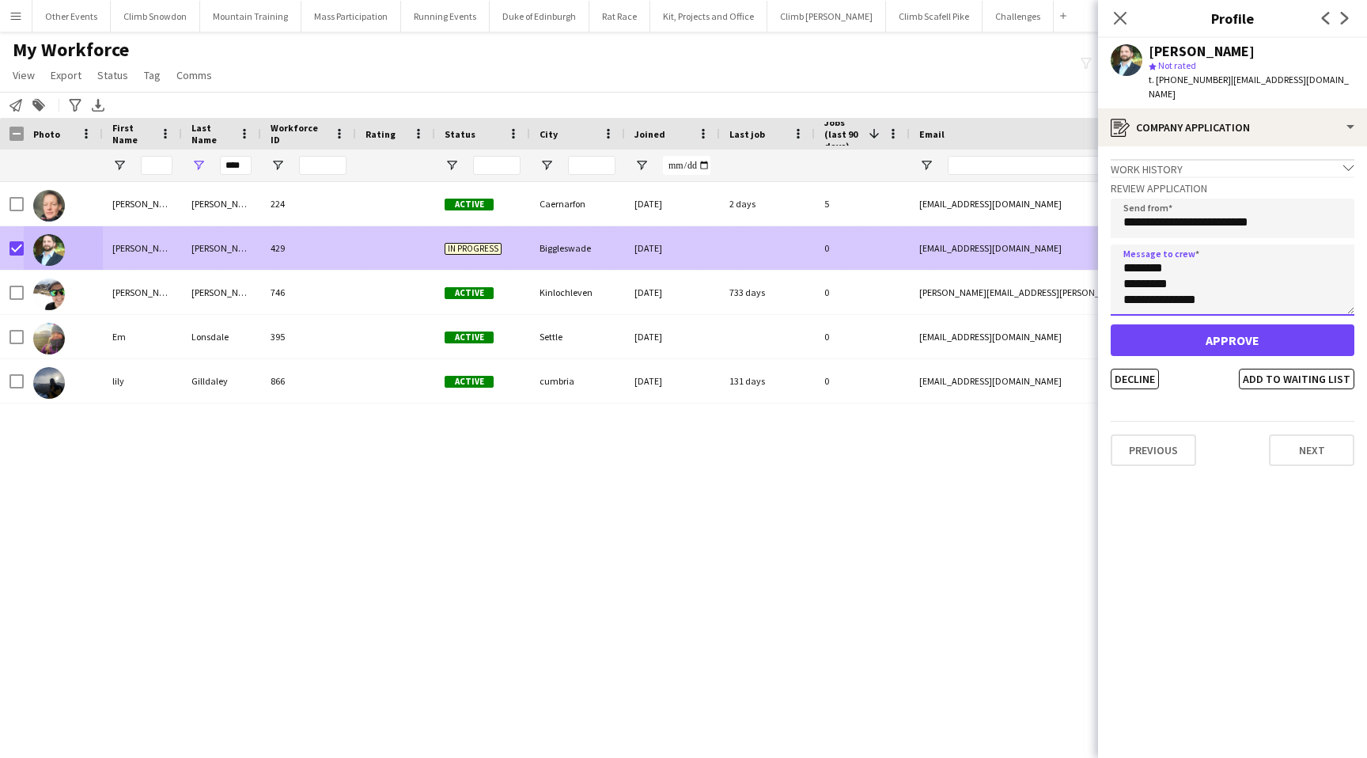
drag, startPoint x: 1173, startPoint y: 259, endPoint x: 1092, endPoint y: 258, distance: 81.5
click at [1092, 258] on body "Menu Boards Boards Boards All jobs Status Workforce Workforce My Workforce Recr…" at bounding box center [683, 379] width 1367 height 758
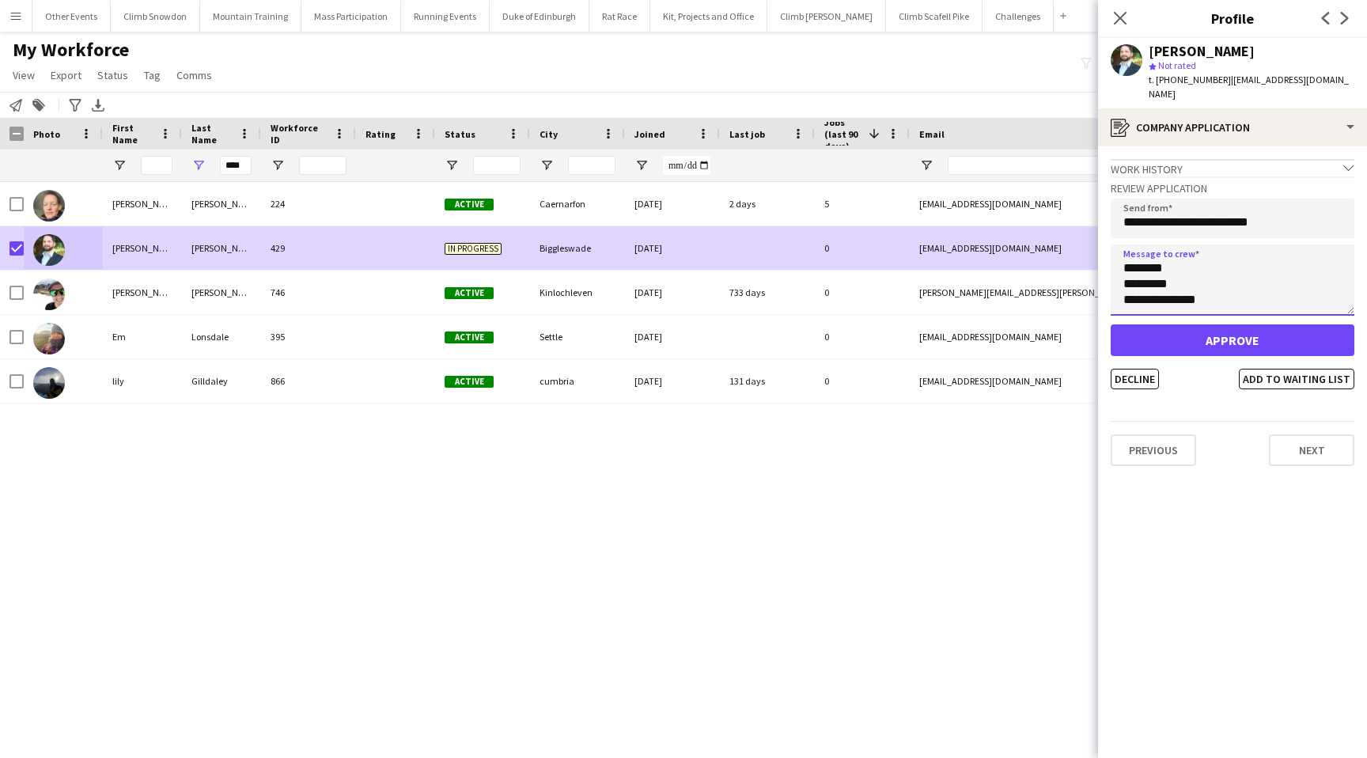
click at [1158, 261] on textarea "**********" at bounding box center [1233, 279] width 244 height 71
drag, startPoint x: 1167, startPoint y: 259, endPoint x: 1122, endPoint y: 259, distance: 45.1
click at [1122, 259] on textarea "**********" at bounding box center [1233, 279] width 244 height 71
click at [1241, 254] on textarea "**********" at bounding box center [1233, 279] width 244 height 71
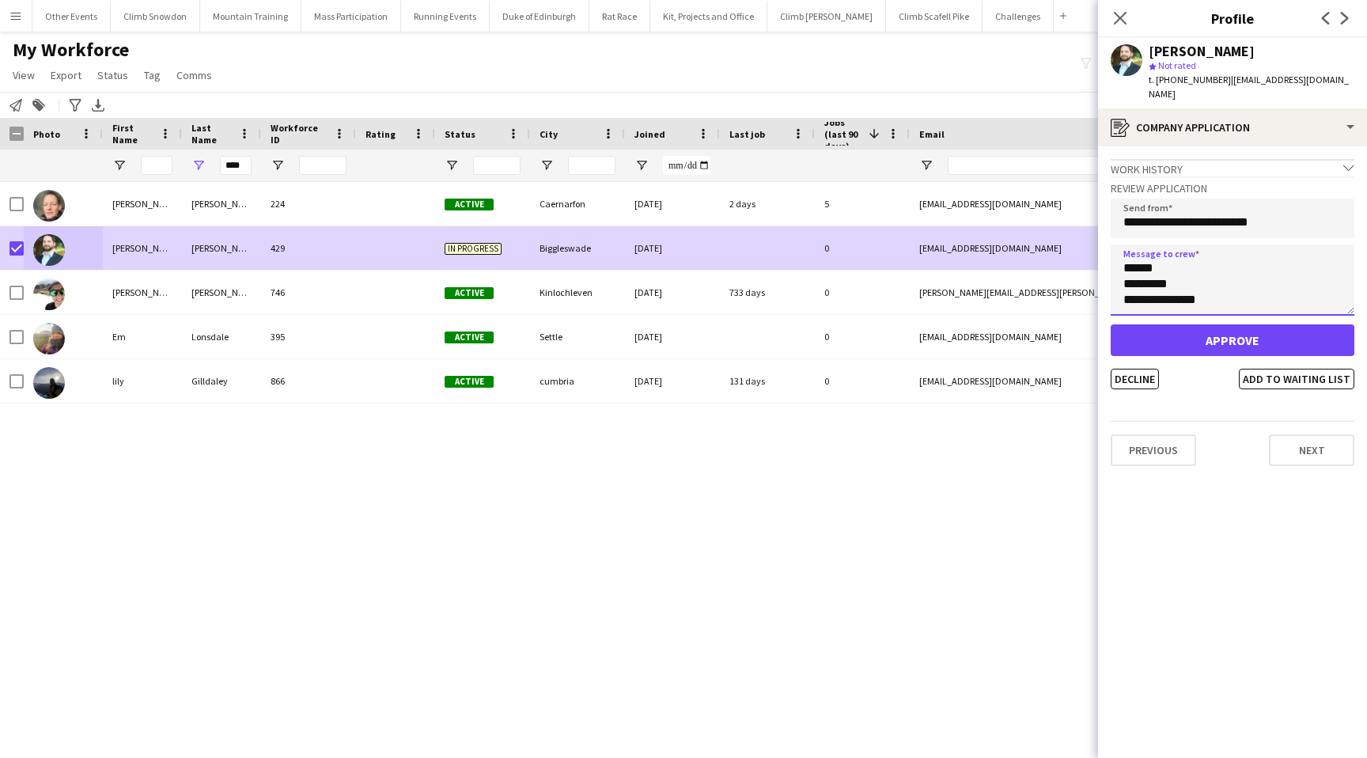
scroll to position [285, 0]
type textarea "**********"
click at [1225, 326] on button "Approve" at bounding box center [1233, 340] width 244 height 32
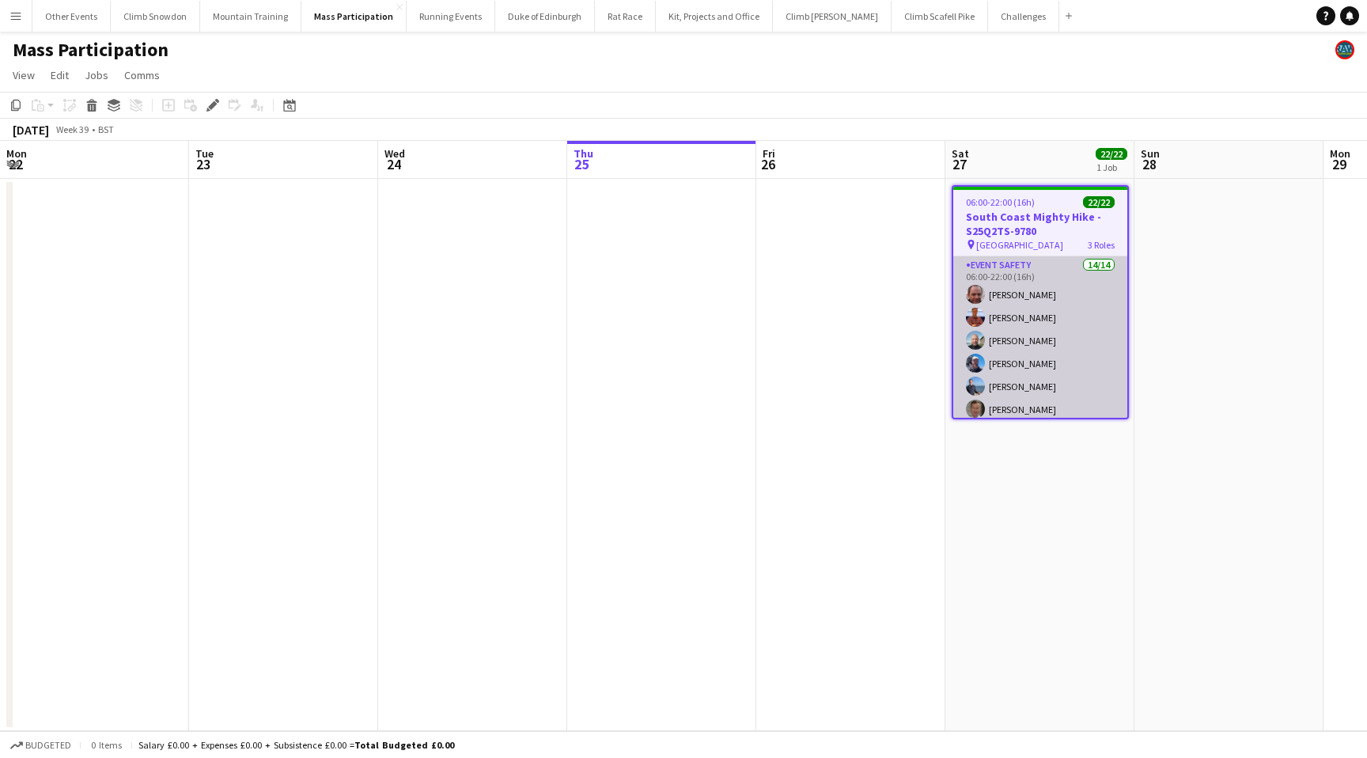
scroll to position [195, 0]
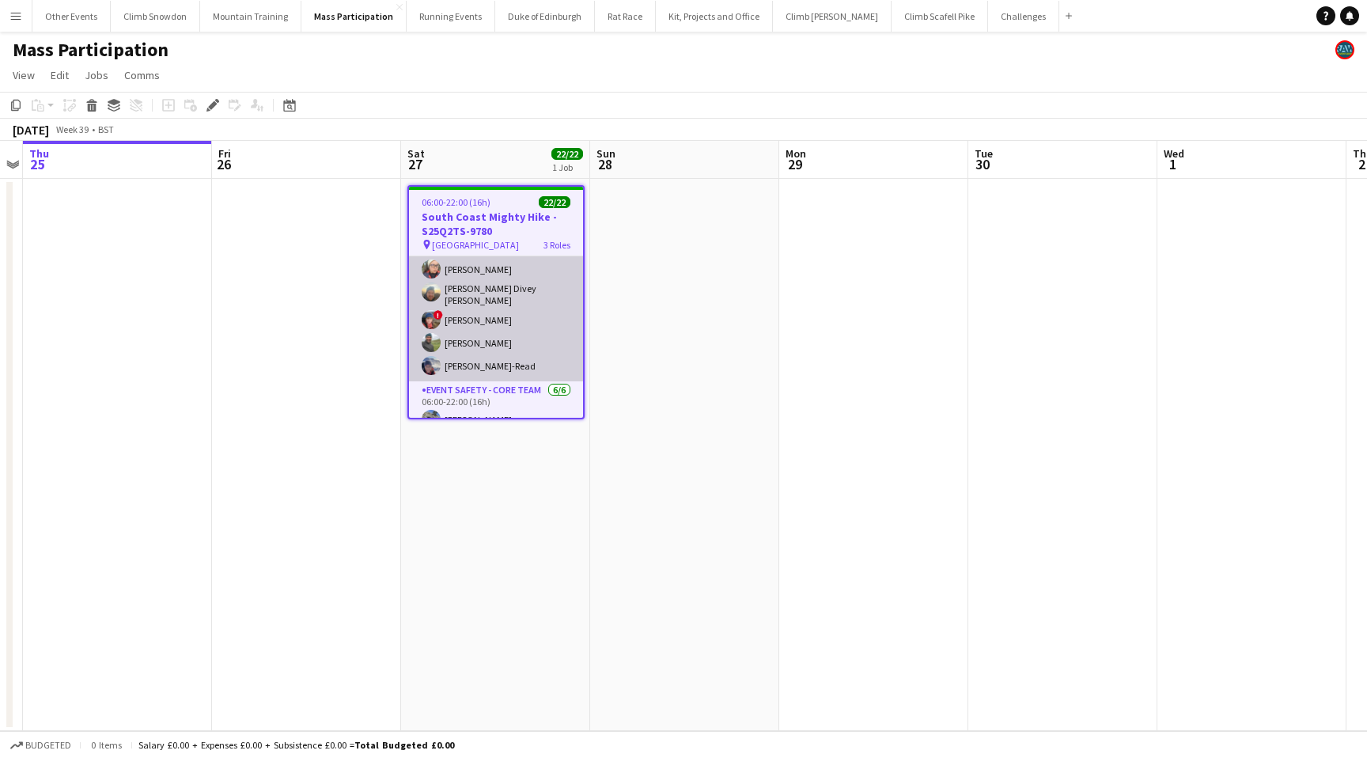
click at [486, 317] on app-card-role "Event Safety 14/14 06:00-22:00 (16h) [PERSON_NAME] [PERSON_NAME] [PERSON_NAME] …" at bounding box center [496, 203] width 174 height 357
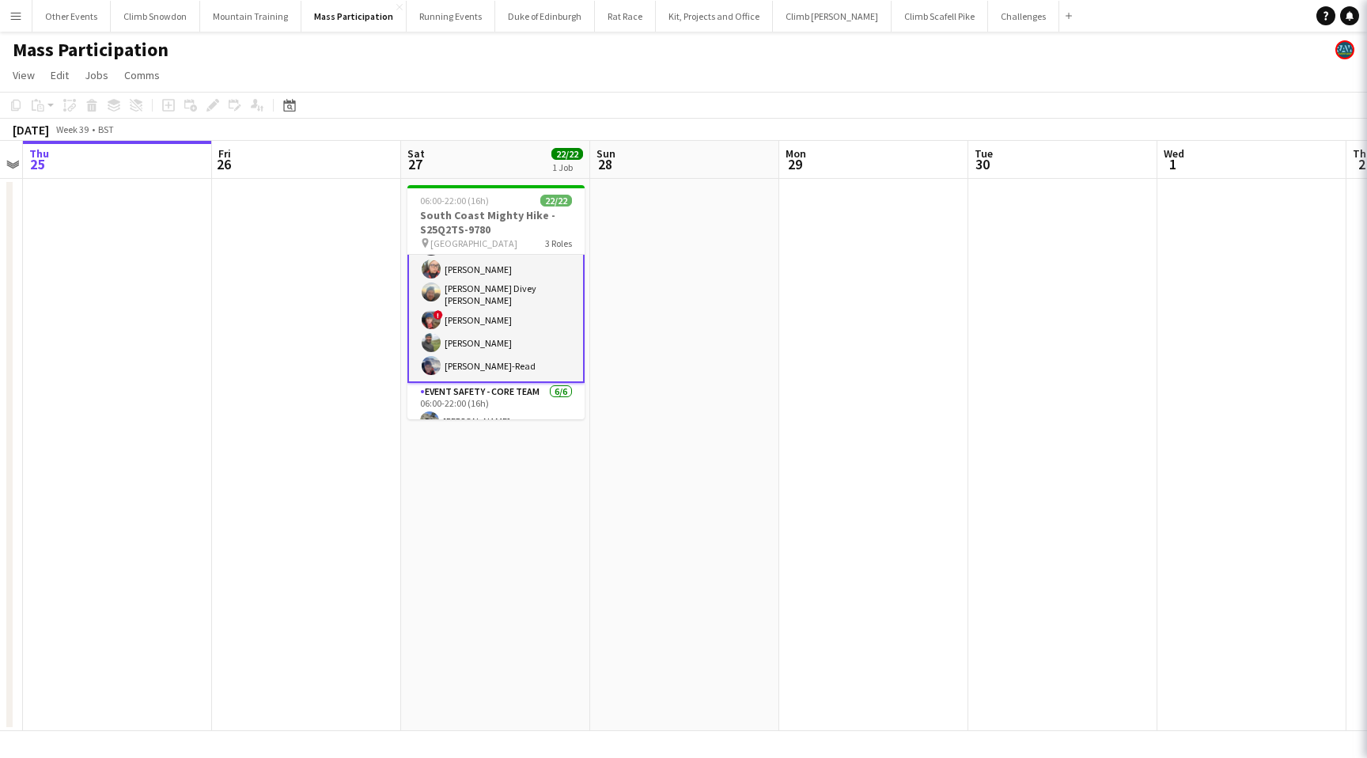
scroll to position [233, 0]
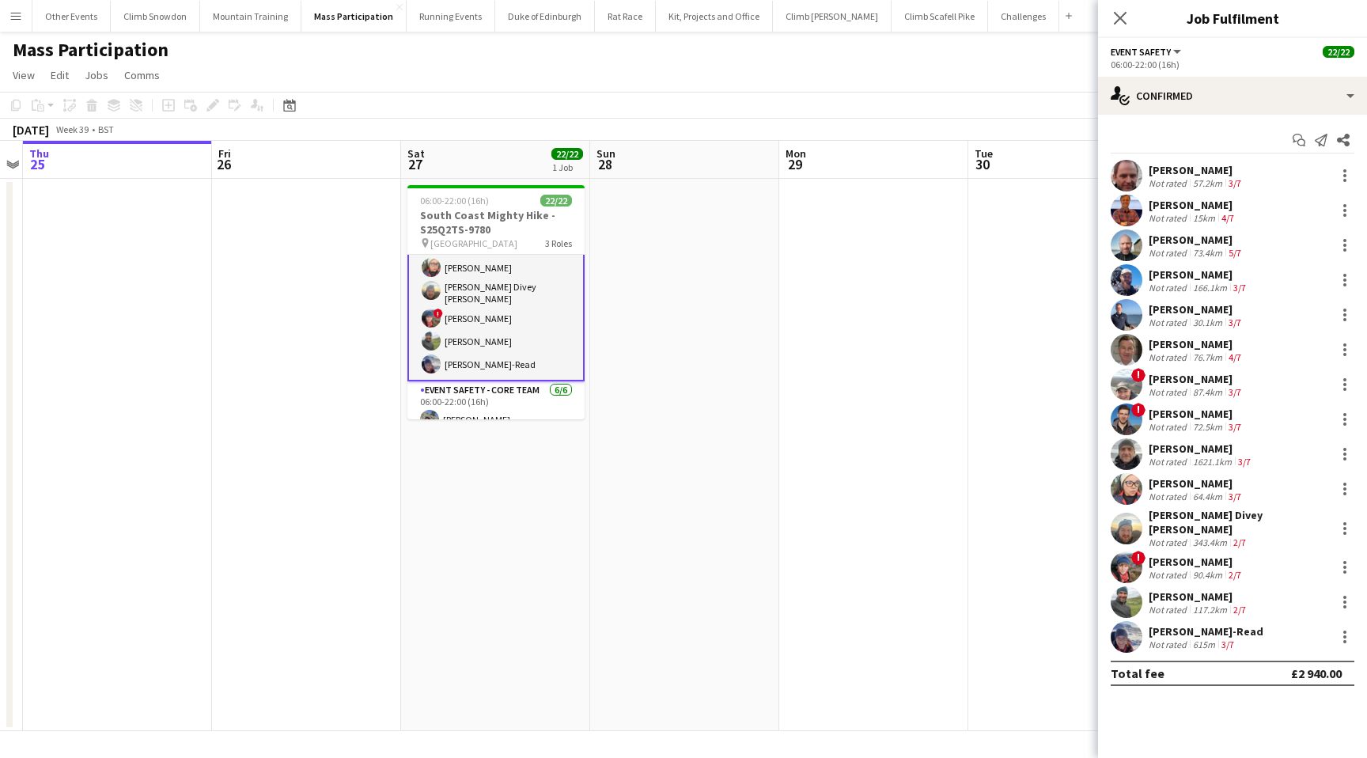
click at [1190, 554] on div "[PERSON_NAME]" at bounding box center [1196, 561] width 96 height 14
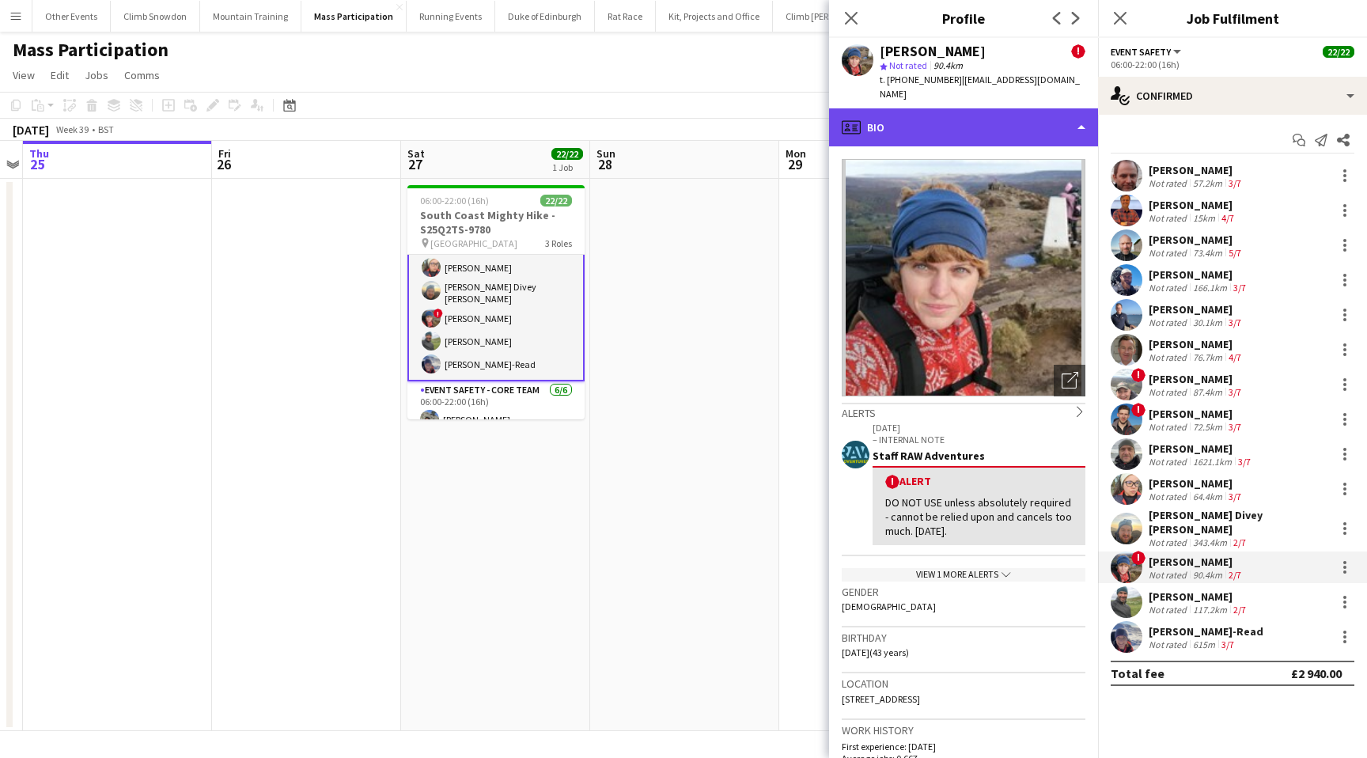
click at [989, 119] on div "profile Bio" at bounding box center [963, 127] width 269 height 38
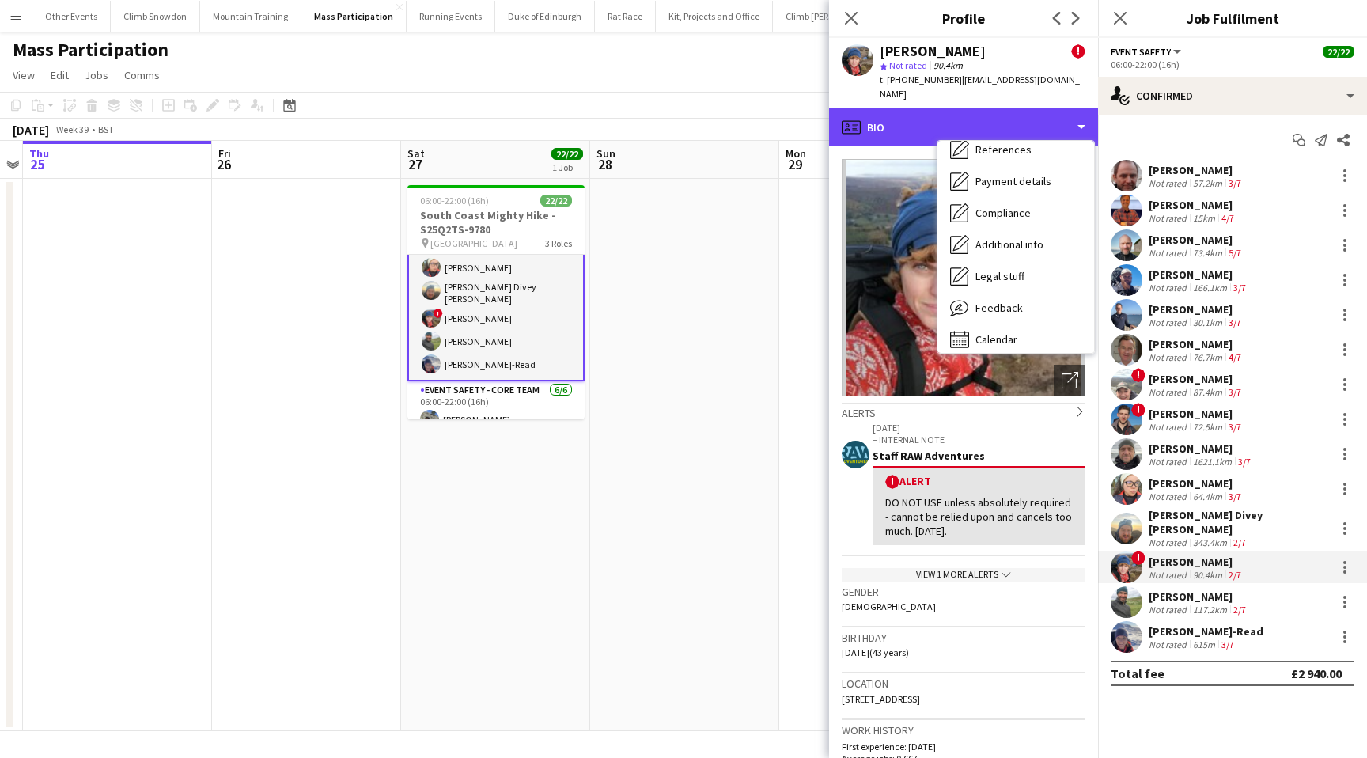
scroll to position [180, 0]
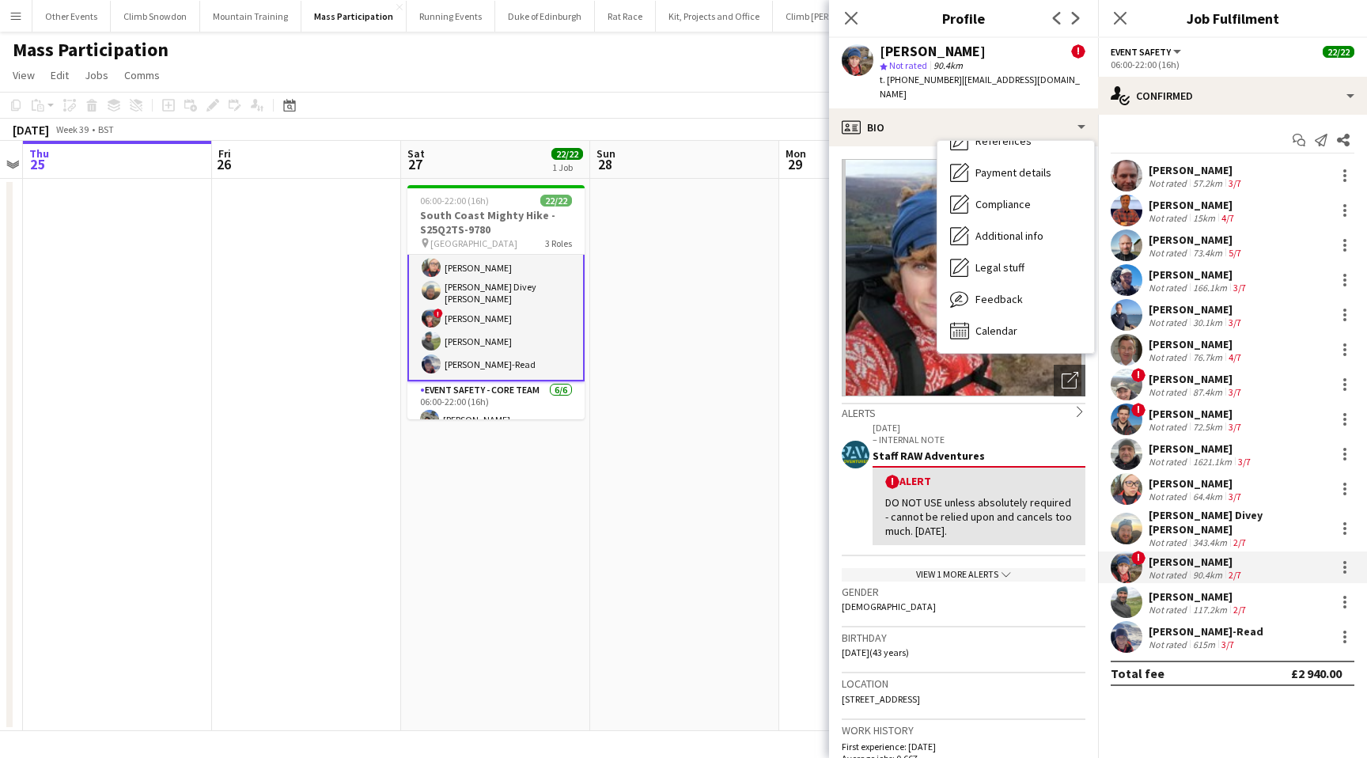
click at [1008, 292] on span "Feedback" at bounding box center [998, 299] width 47 height 14
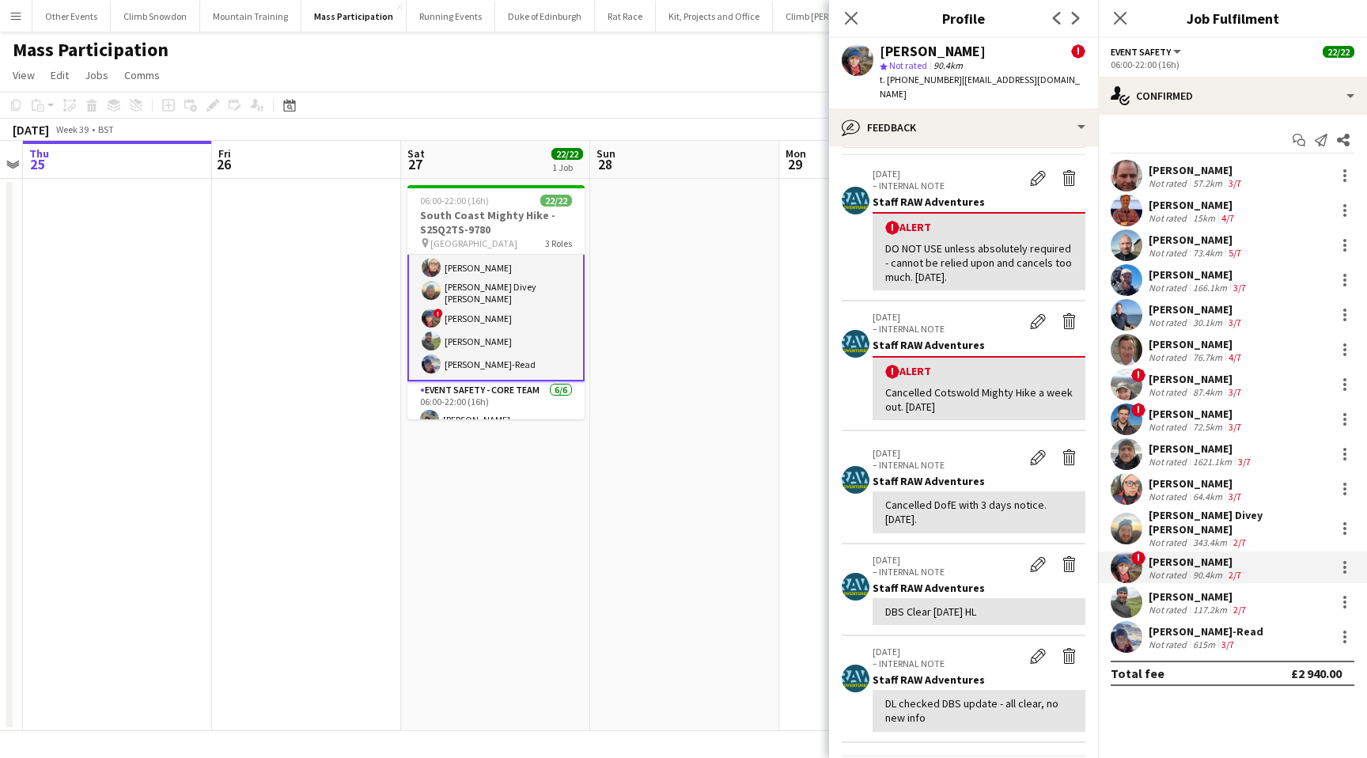
scroll to position [0, 0]
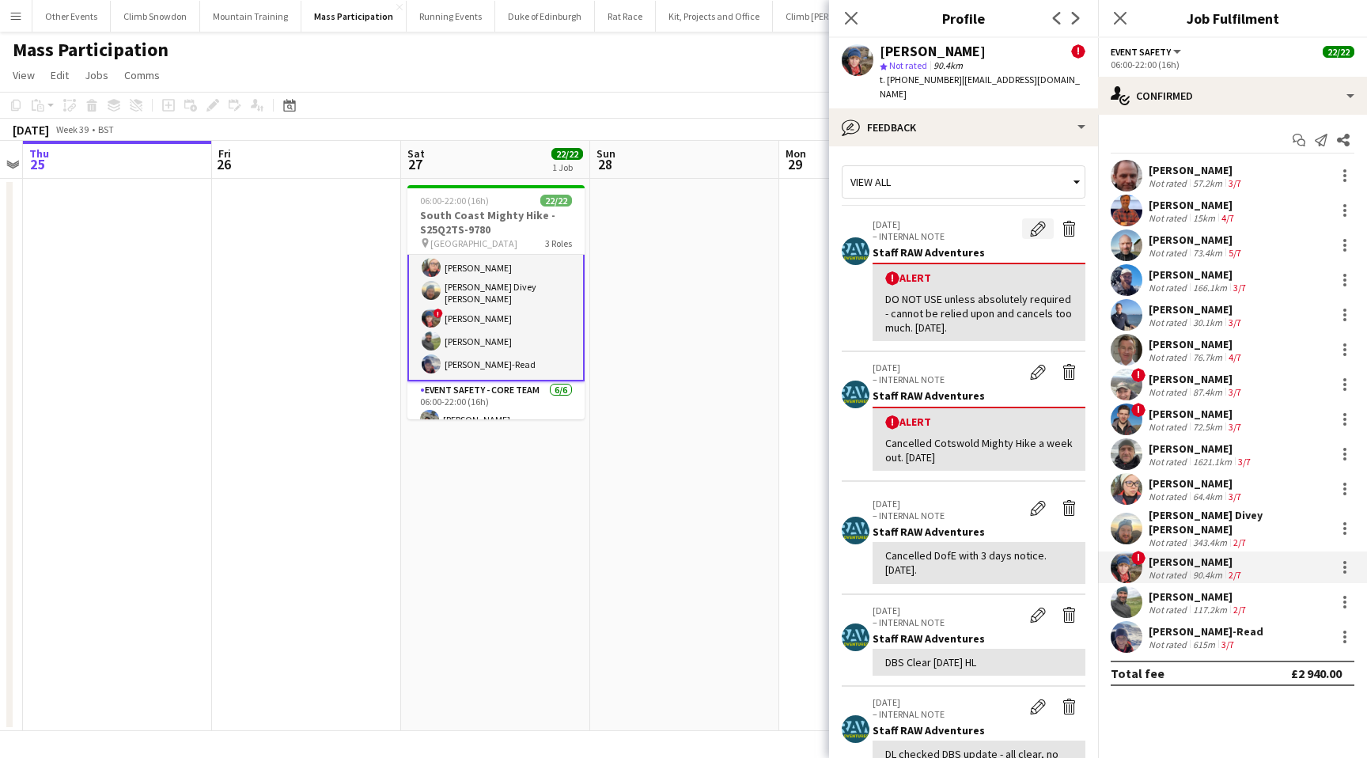
click at [1031, 221] on app-icon "Edit alert" at bounding box center [1038, 229] width 16 height 16
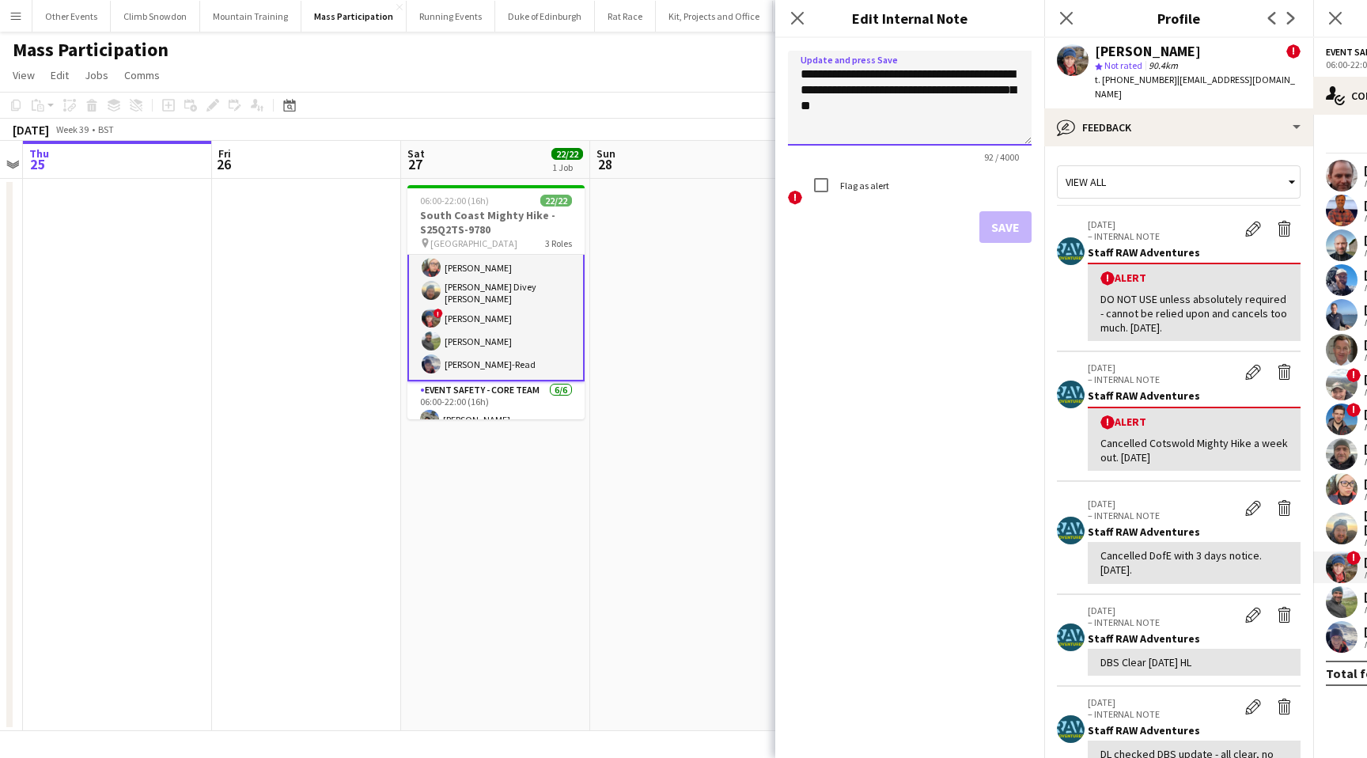
click at [902, 109] on textarea "**********" at bounding box center [910, 98] width 244 height 95
click at [801, 89] on textarea "**********" at bounding box center [910, 98] width 244 height 95
click at [808, 108] on textarea "**********" at bounding box center [910, 98] width 244 height 95
click at [916, 91] on textarea "**********" at bounding box center [910, 98] width 244 height 95
click at [884, 93] on textarea "**********" at bounding box center [910, 98] width 244 height 95
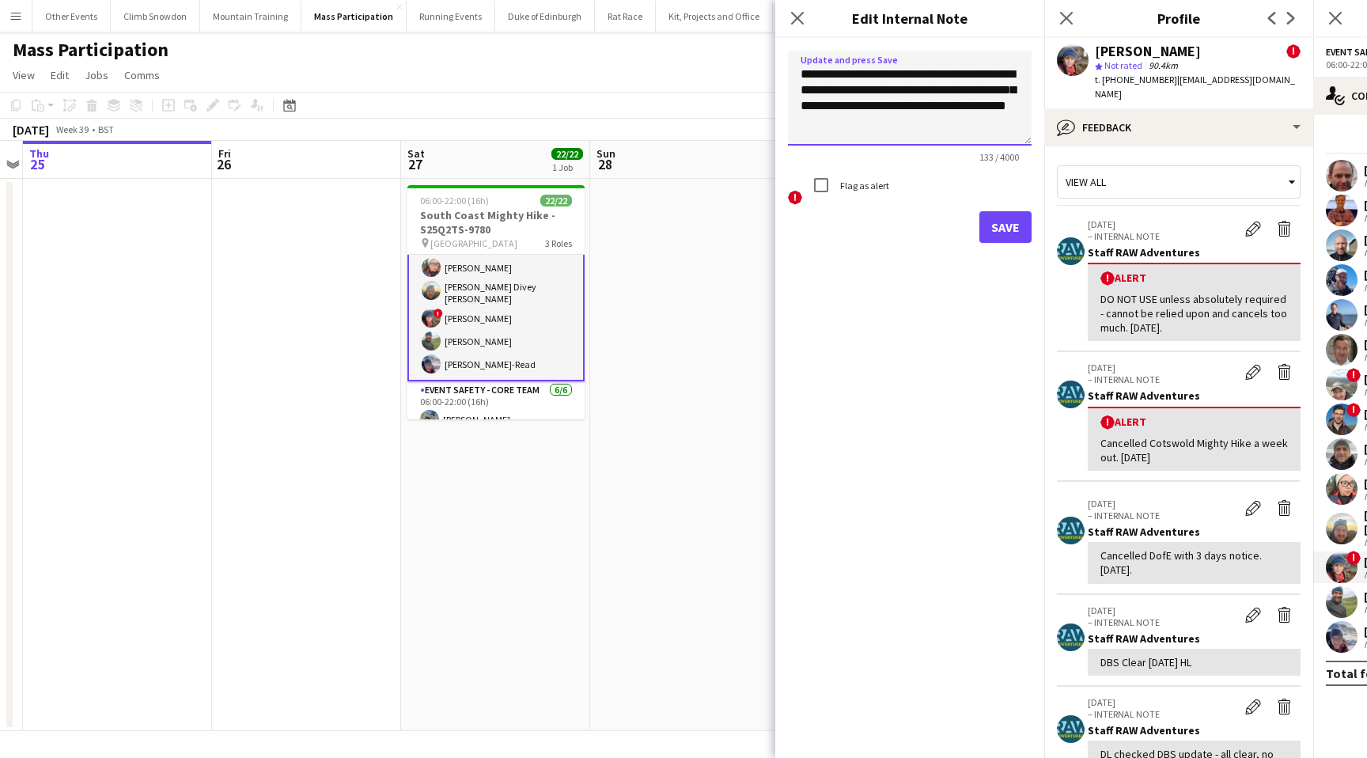
click at [863, 93] on textarea "**********" at bounding box center [910, 98] width 244 height 95
type textarea "**********"
click at [1010, 224] on button "Save" at bounding box center [1005, 227] width 52 height 32
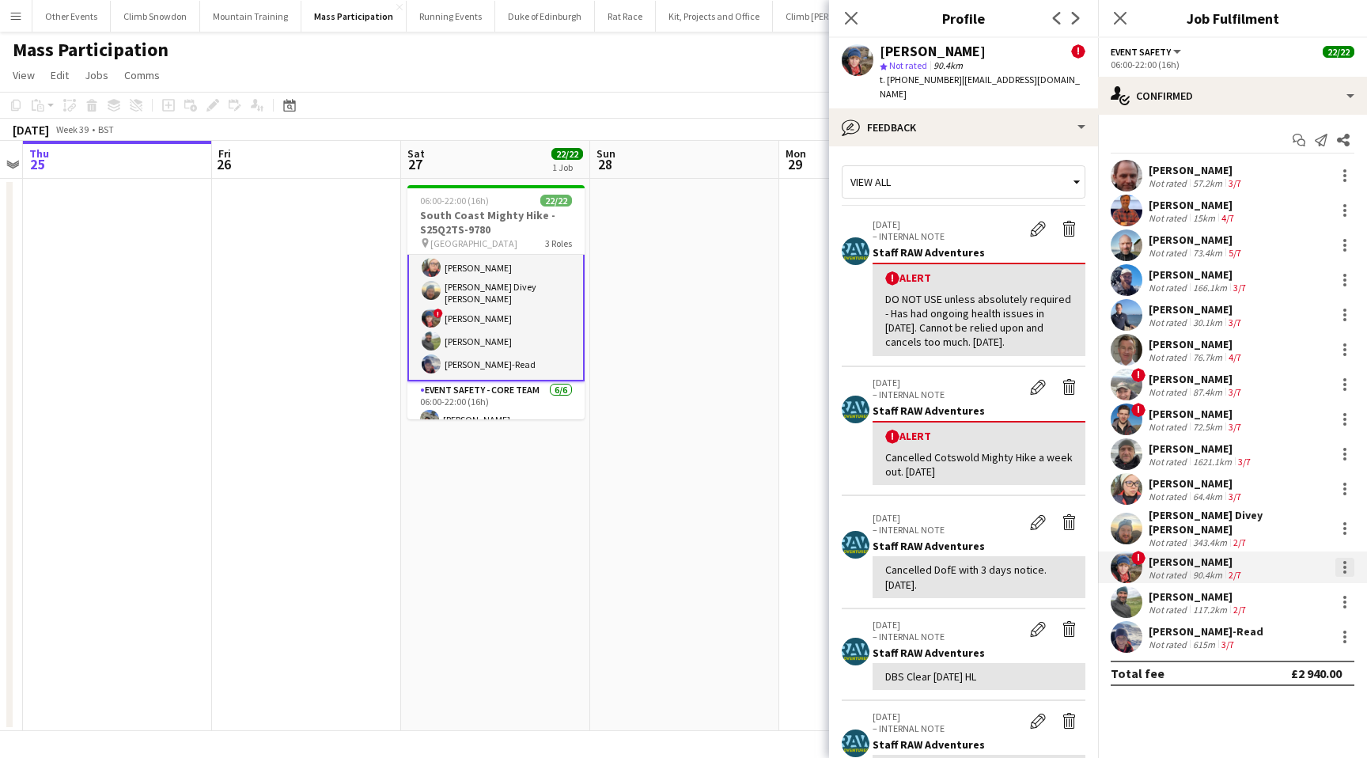
click at [1345, 558] on div at bounding box center [1344, 567] width 19 height 19
click at [963, 406] on div at bounding box center [683, 379] width 1367 height 758
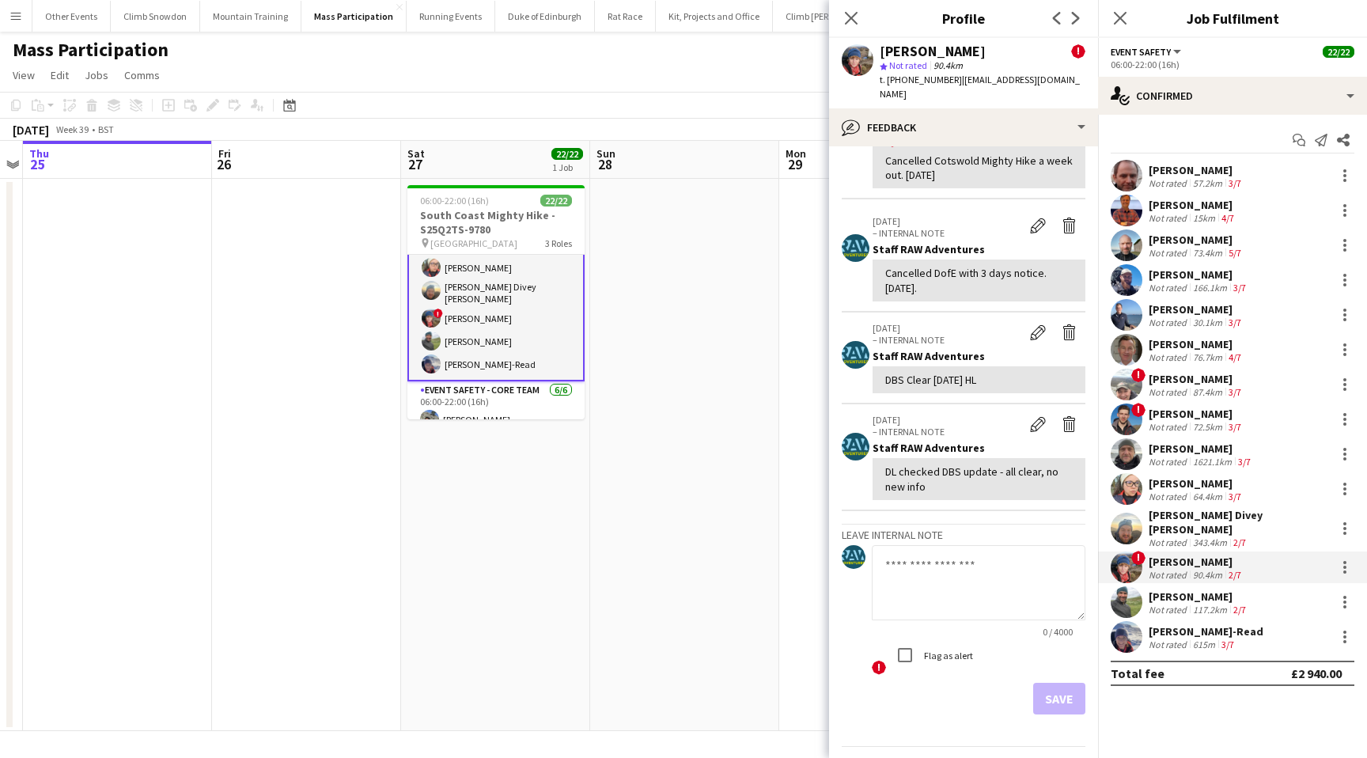
scroll to position [298, 0]
click at [912, 555] on textarea at bounding box center [979, 580] width 214 height 75
type textarea "**********"
click at [1068, 681] on button "Save" at bounding box center [1059, 697] width 52 height 32
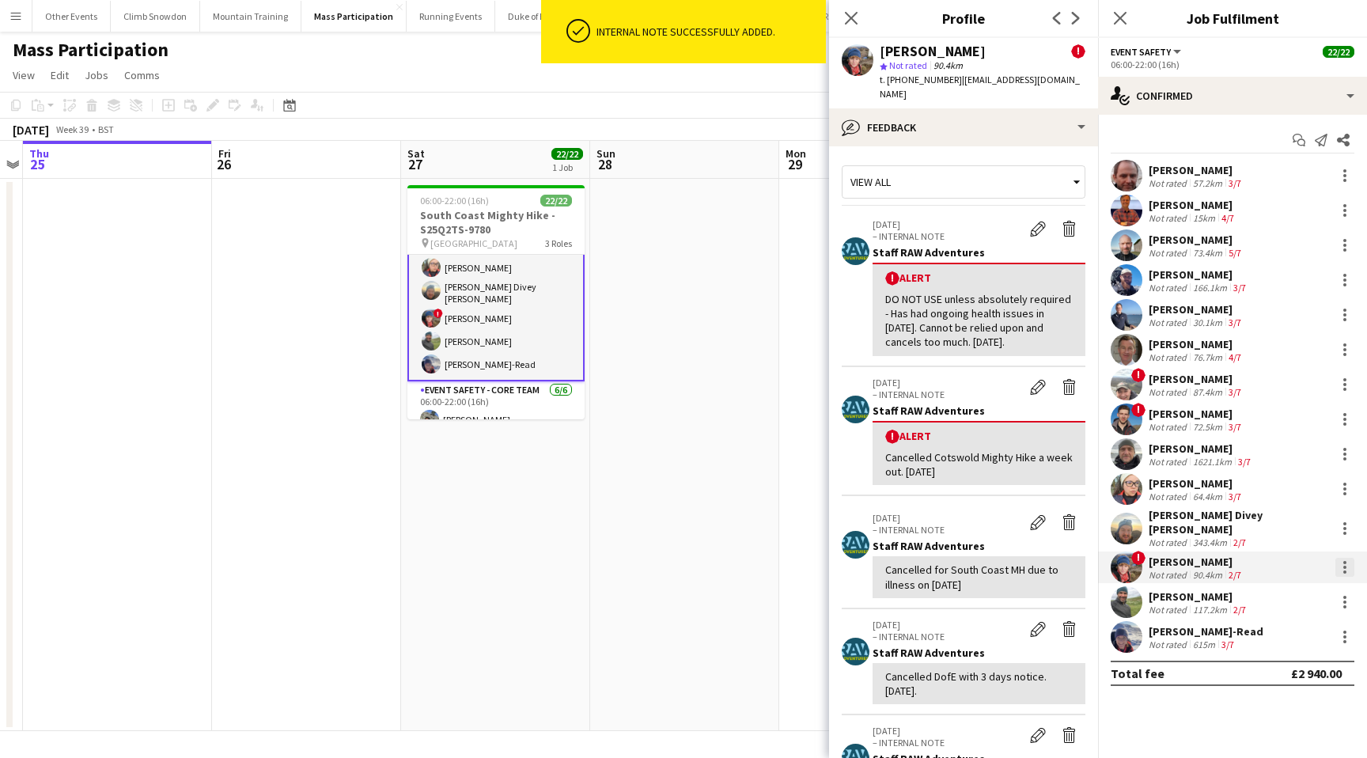
click at [1341, 558] on div at bounding box center [1344, 567] width 19 height 19
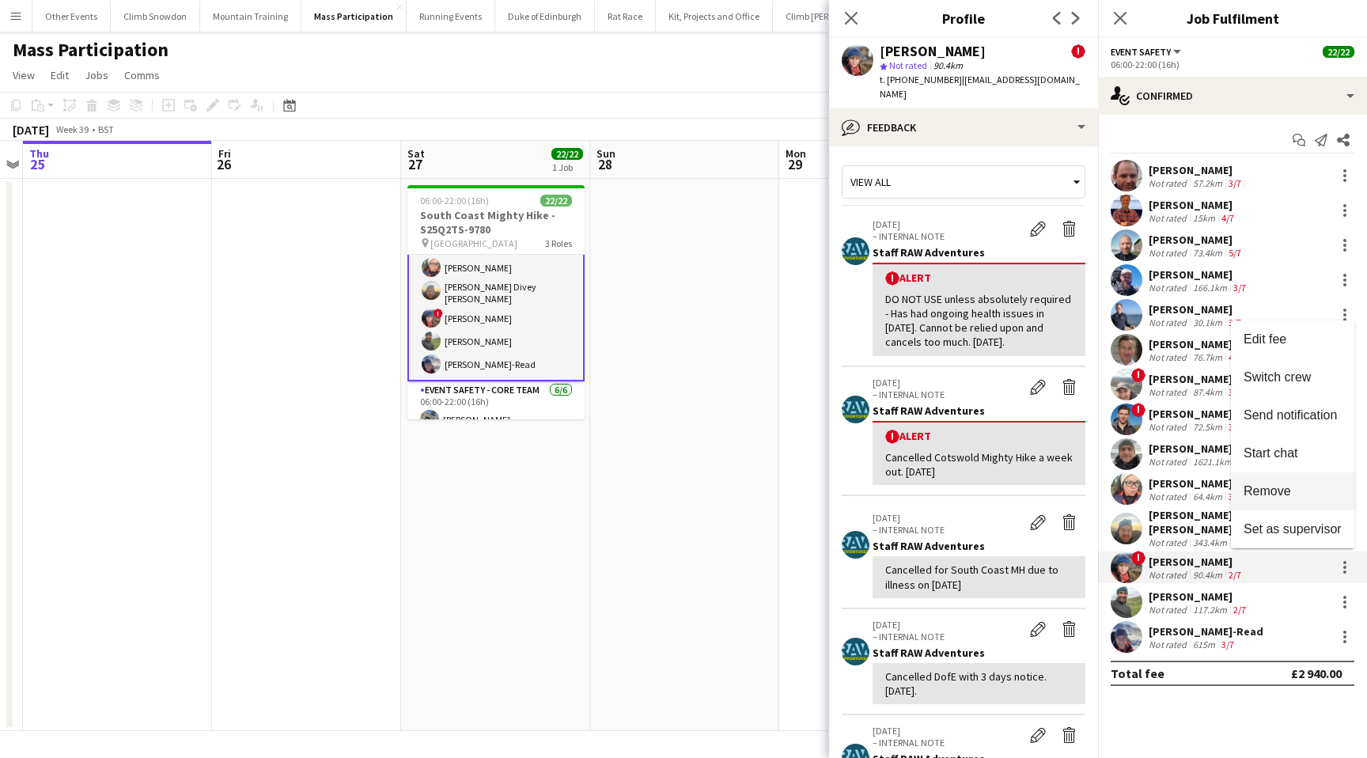
click at [1286, 490] on span "Remove" at bounding box center [1266, 490] width 47 height 13
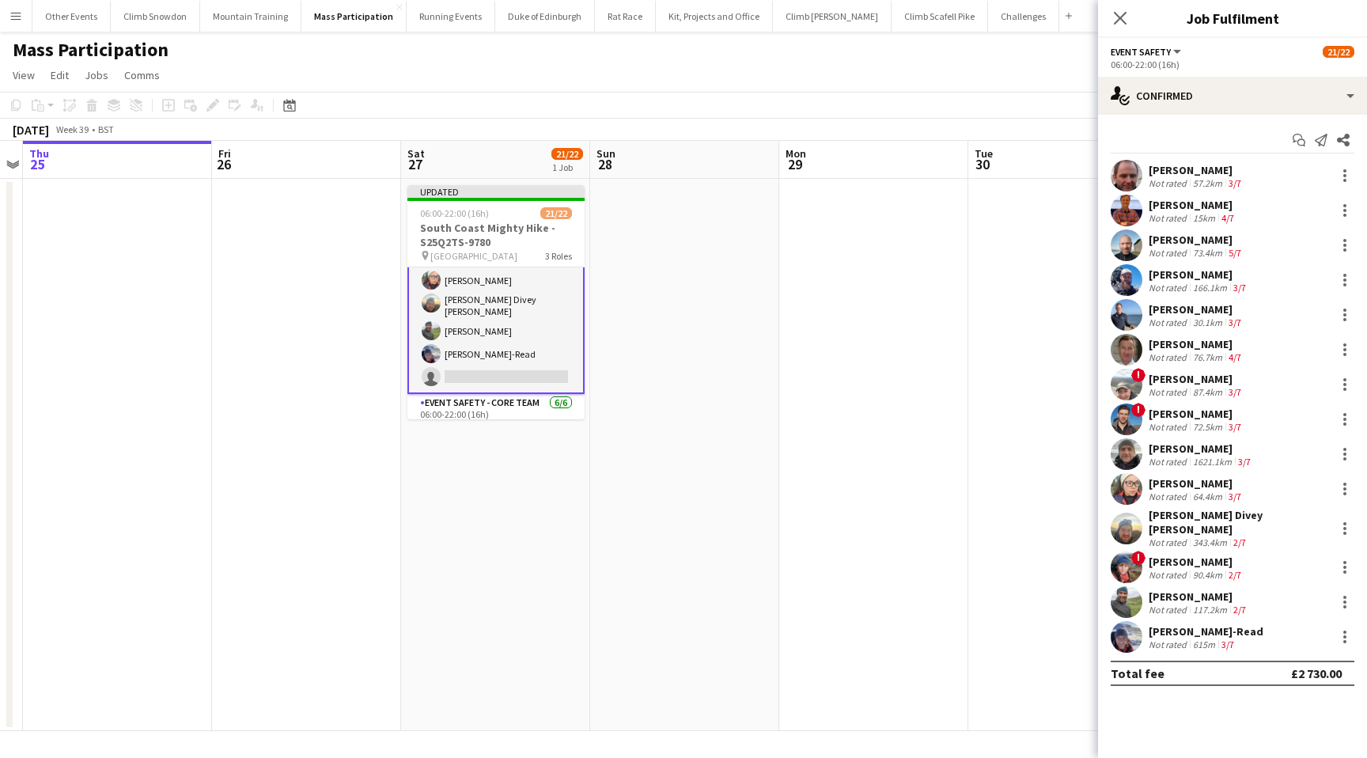
click at [1043, 17] on app-navbar "Menu Boards Boards Boards All jobs Status Workforce Workforce My Workforce Recr…" at bounding box center [683, 16] width 1367 height 32
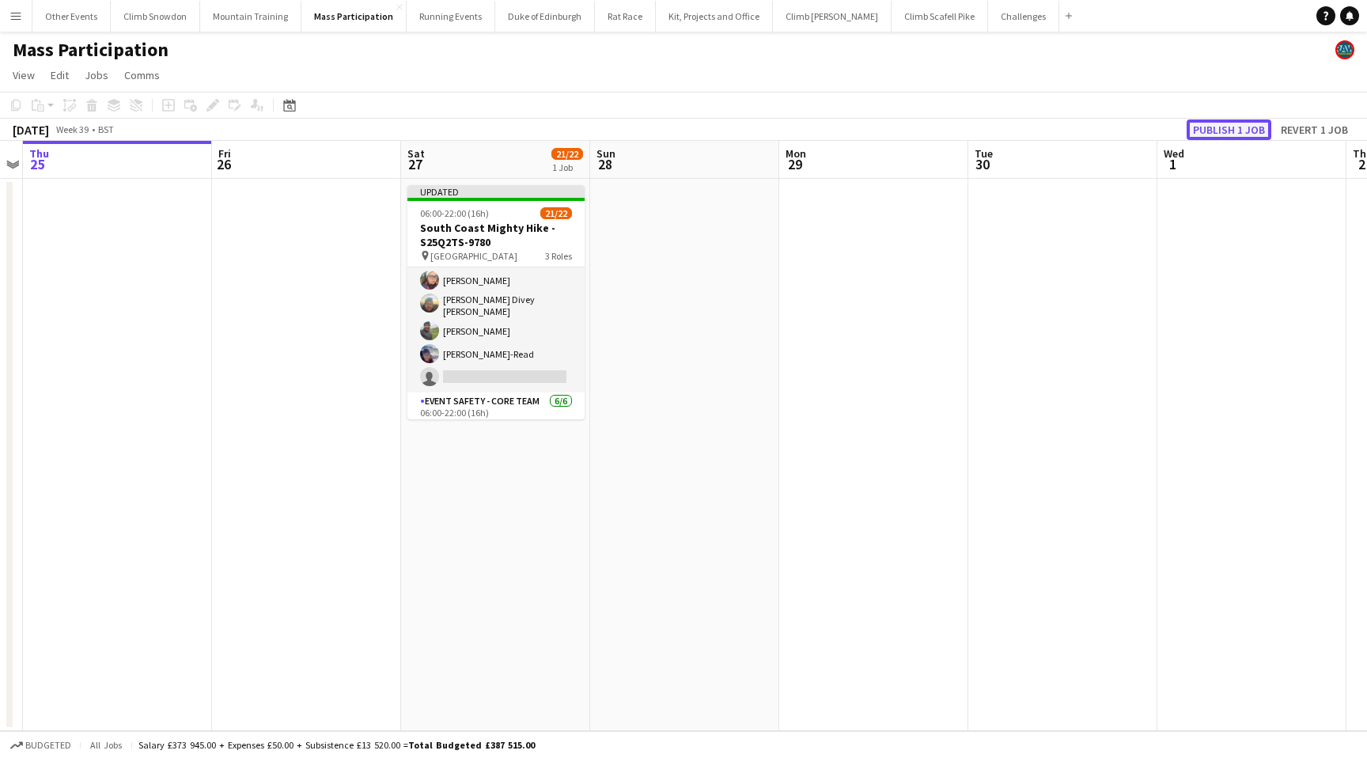
click at [1220, 137] on button "Publish 1 job" at bounding box center [1228, 129] width 85 height 21
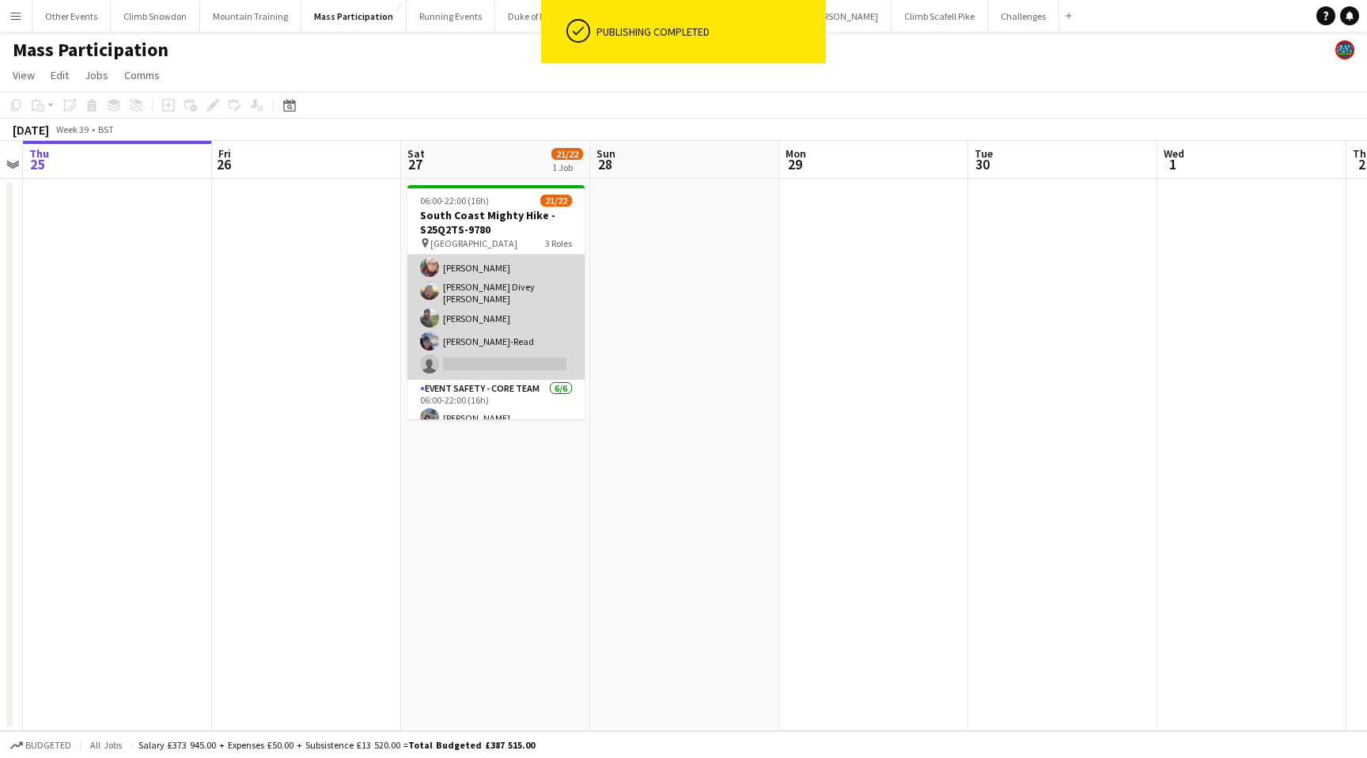
click at [491, 357] on app-card-role "Event Safety 3A 13/14 06:00-22:00 (16h) [PERSON_NAME] [PERSON_NAME] [PERSON_NAM…" at bounding box center [495, 201] width 177 height 357
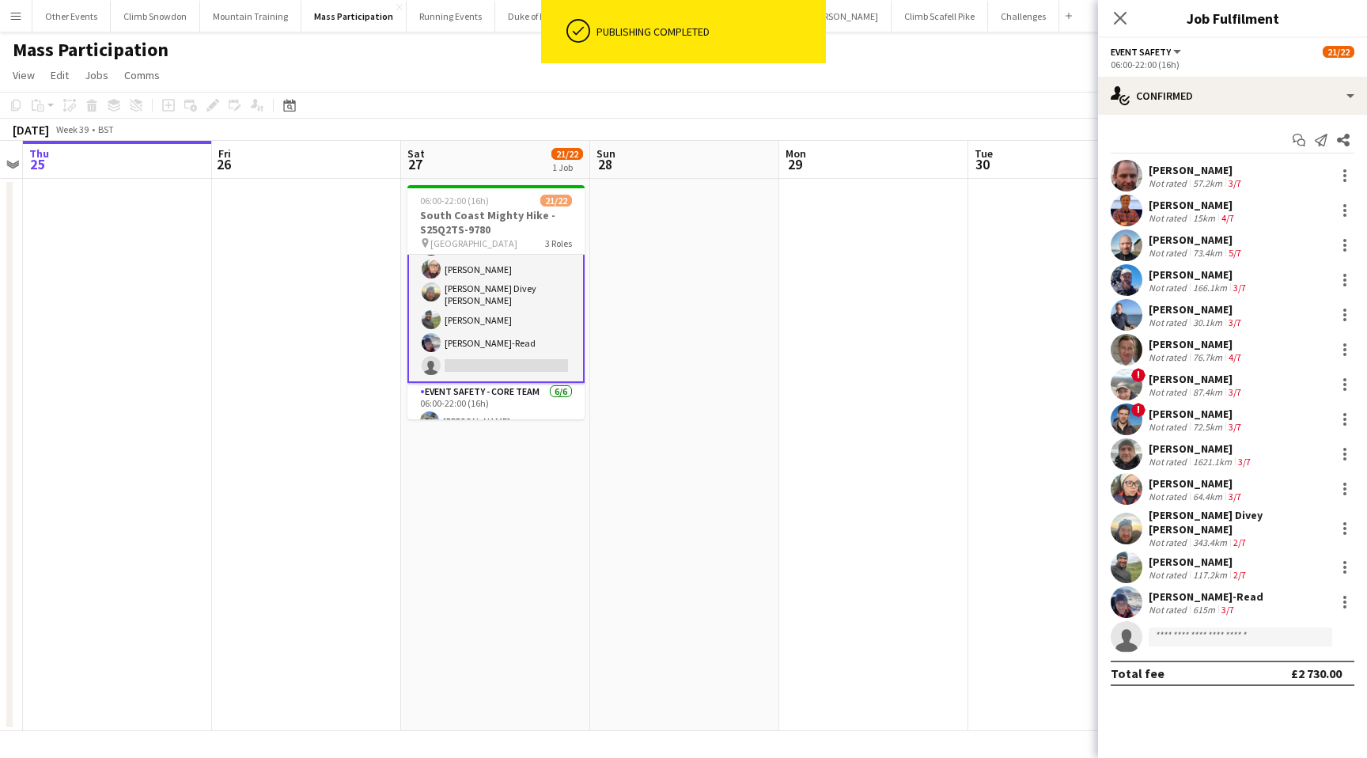
scroll to position [233, 0]
click at [1180, 627] on input at bounding box center [1240, 636] width 184 height 19
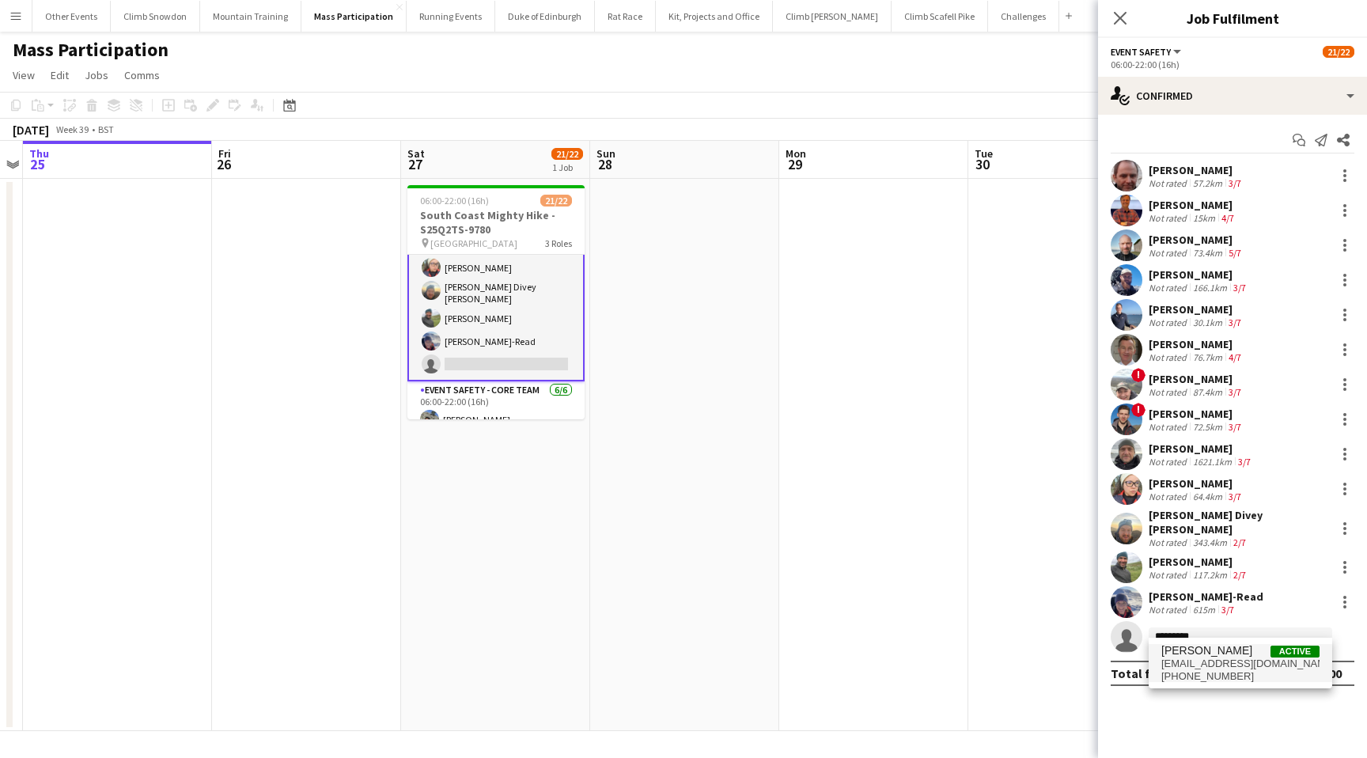
type input "*********"
click at [1190, 668] on span "[EMAIL_ADDRESS][DOMAIN_NAME]" at bounding box center [1240, 663] width 158 height 13
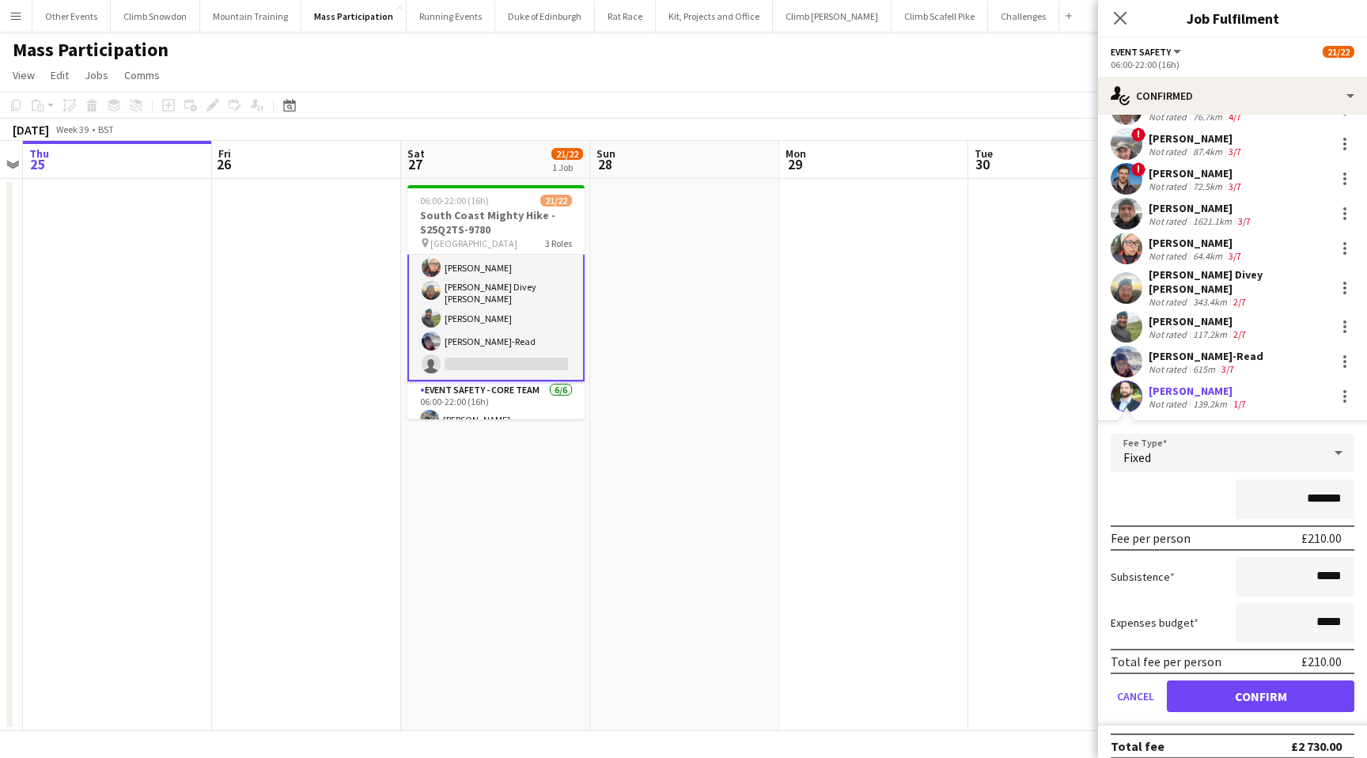
scroll to position [245, 0]
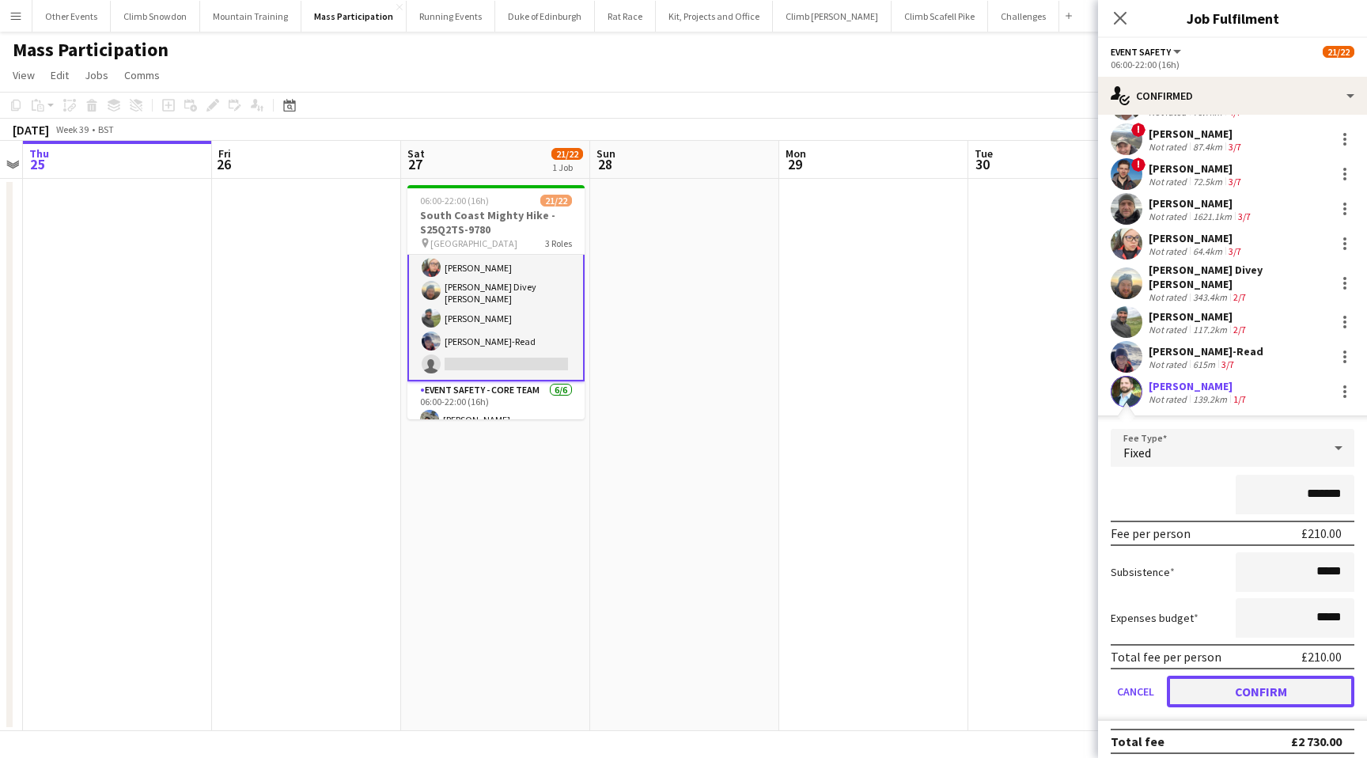
click at [1239, 686] on button "Confirm" at bounding box center [1260, 691] width 187 height 32
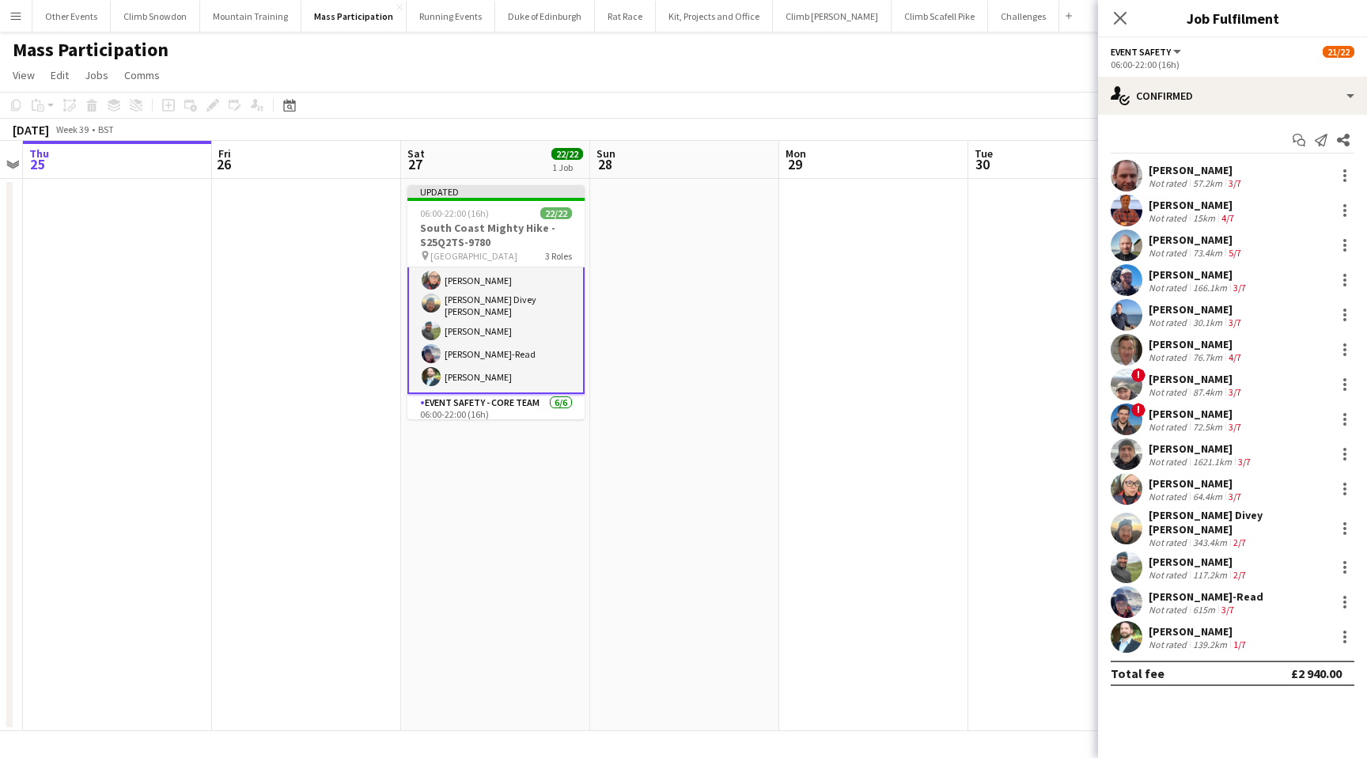
scroll to position [0, 0]
click at [1240, 638] on app-skills-label "1/7" at bounding box center [1239, 644] width 13 height 12
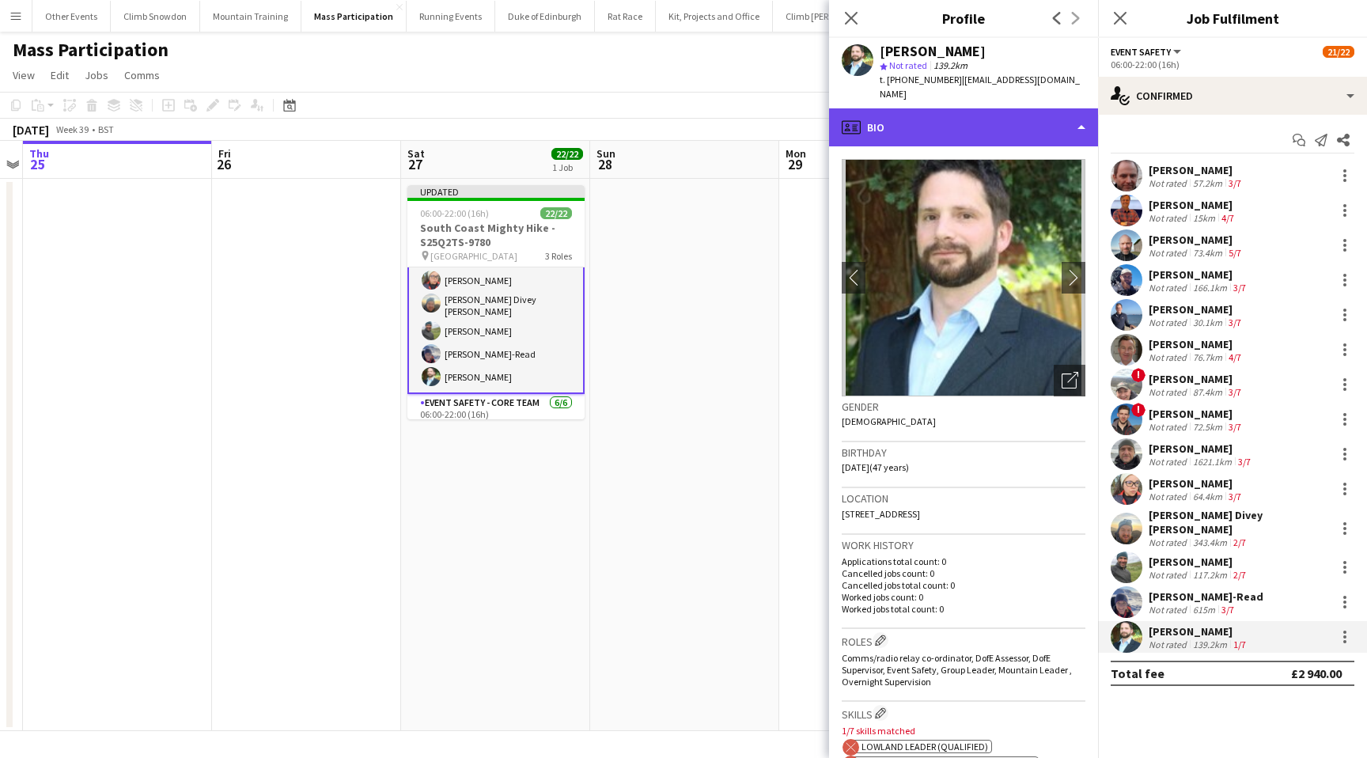
click at [921, 114] on div "profile Bio" at bounding box center [963, 127] width 269 height 38
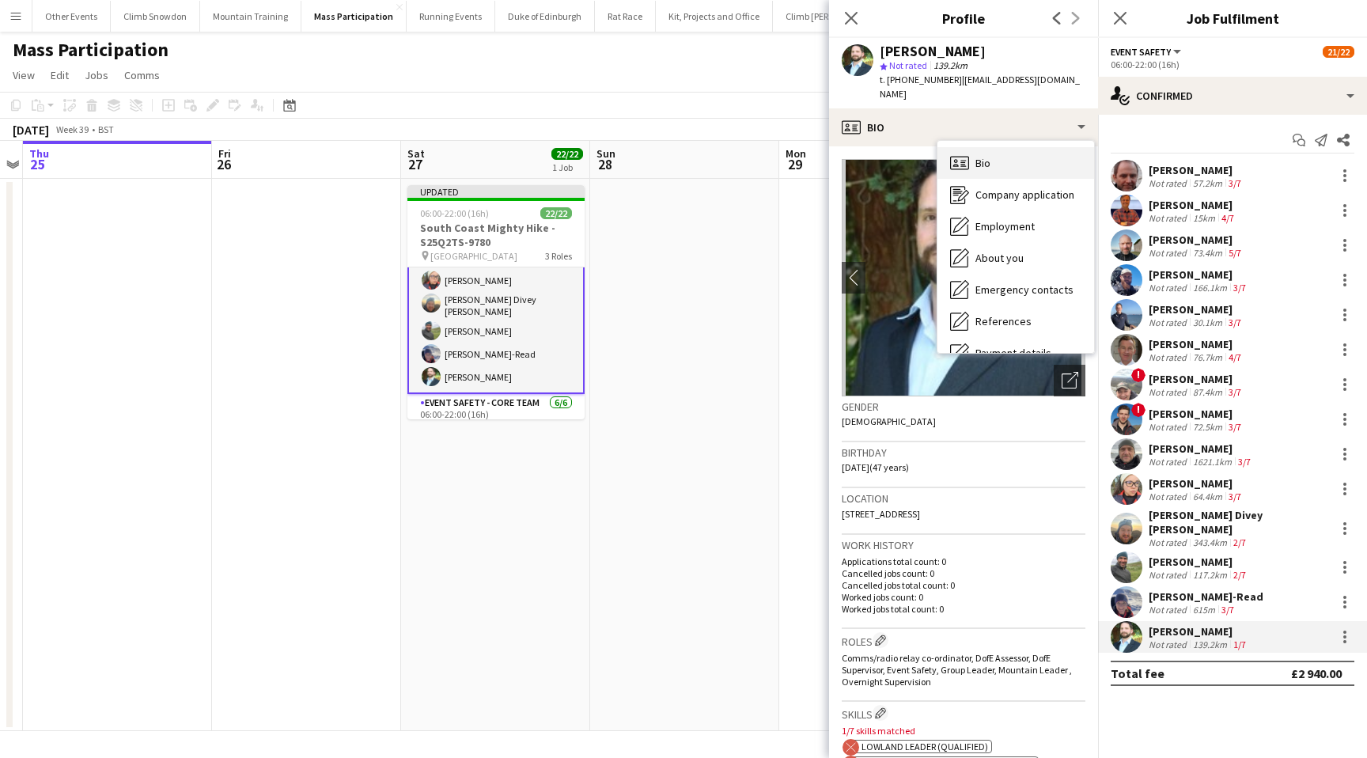
click at [986, 156] on span "Bio" at bounding box center [982, 163] width 15 height 14
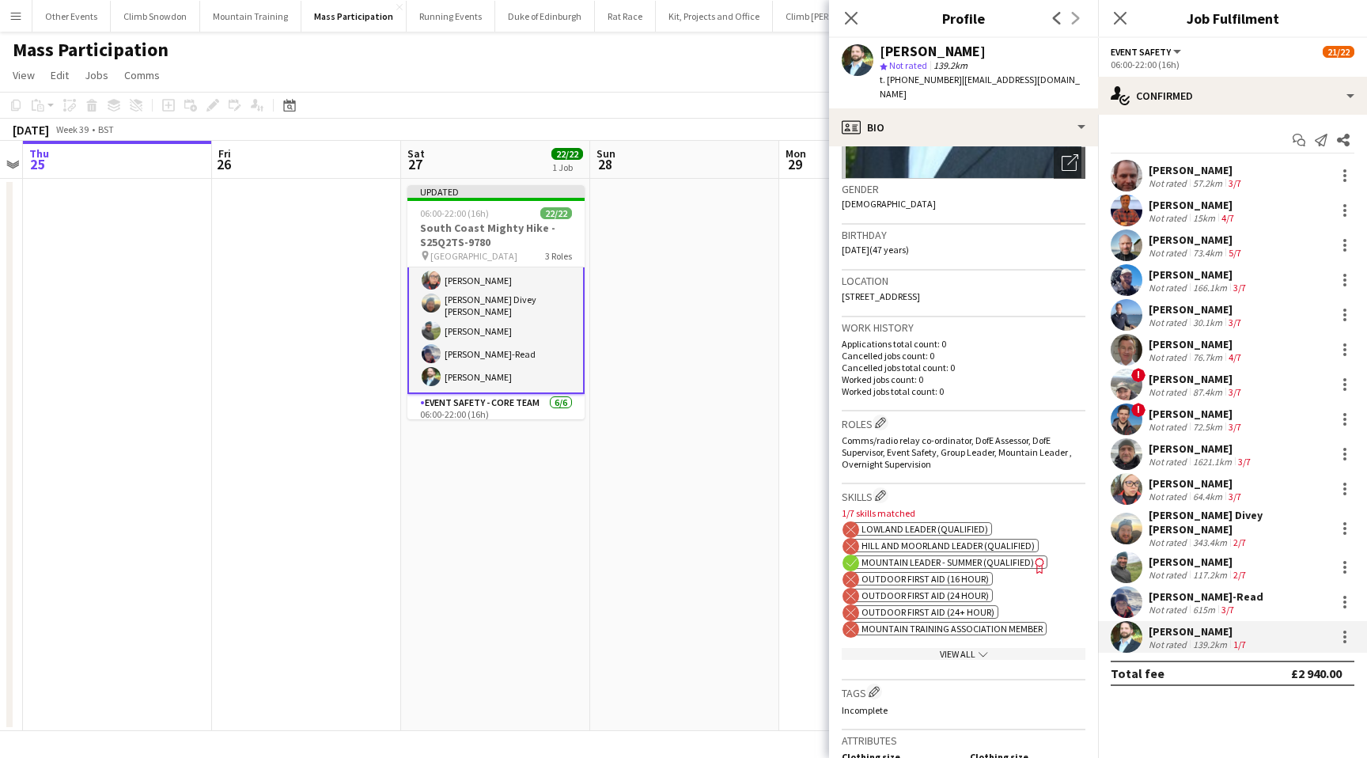
scroll to position [234, 0]
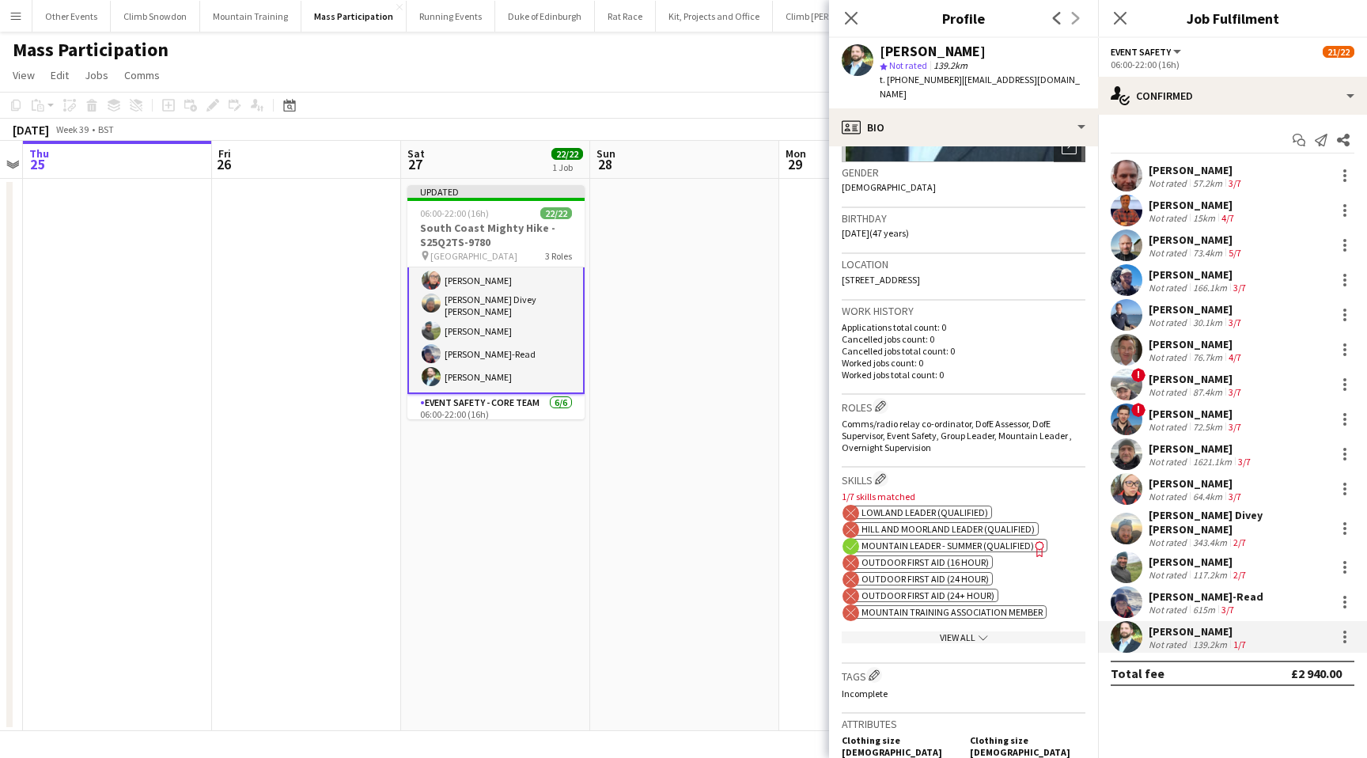
click at [937, 638] on div "View All chevron-down" at bounding box center [964, 637] width 244 height 12
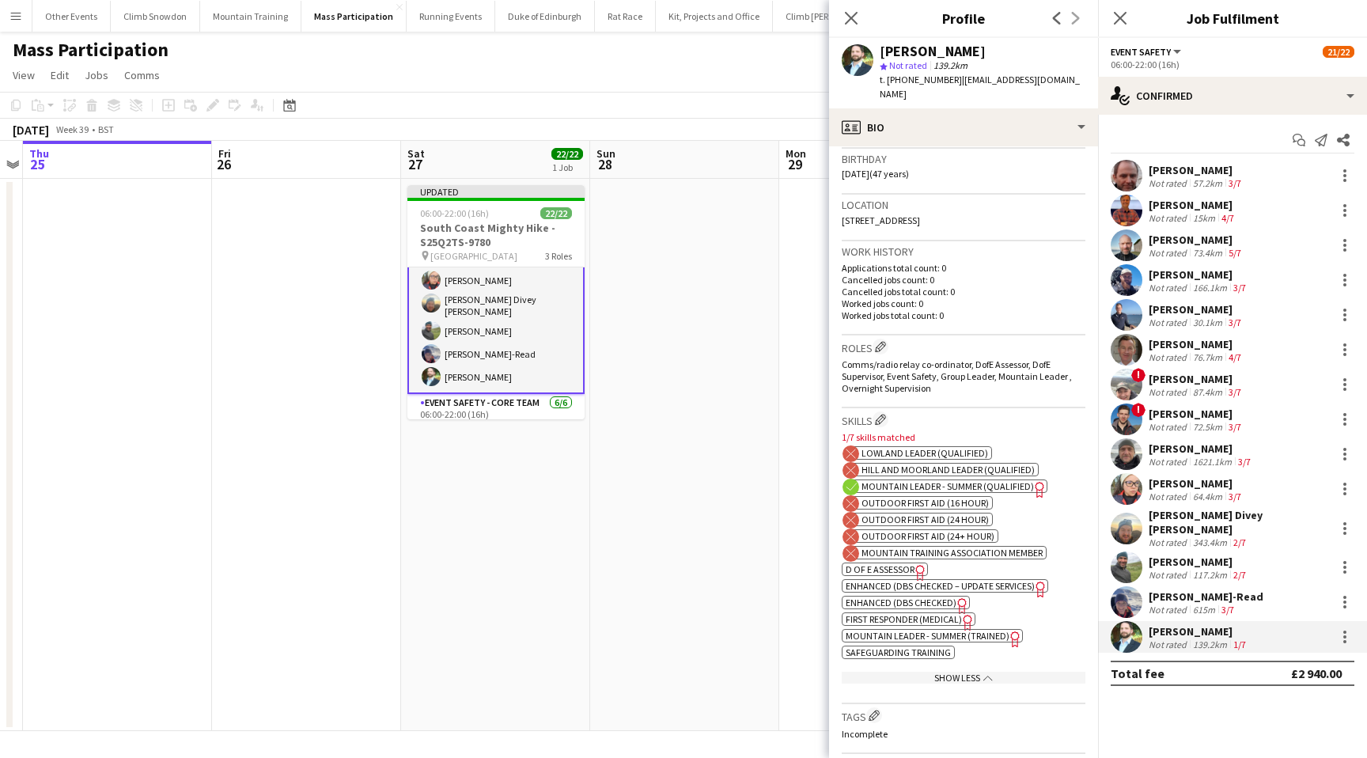
scroll to position [298, 0]
click at [857, 19] on icon "Close pop-in" at bounding box center [850, 17] width 15 height 15
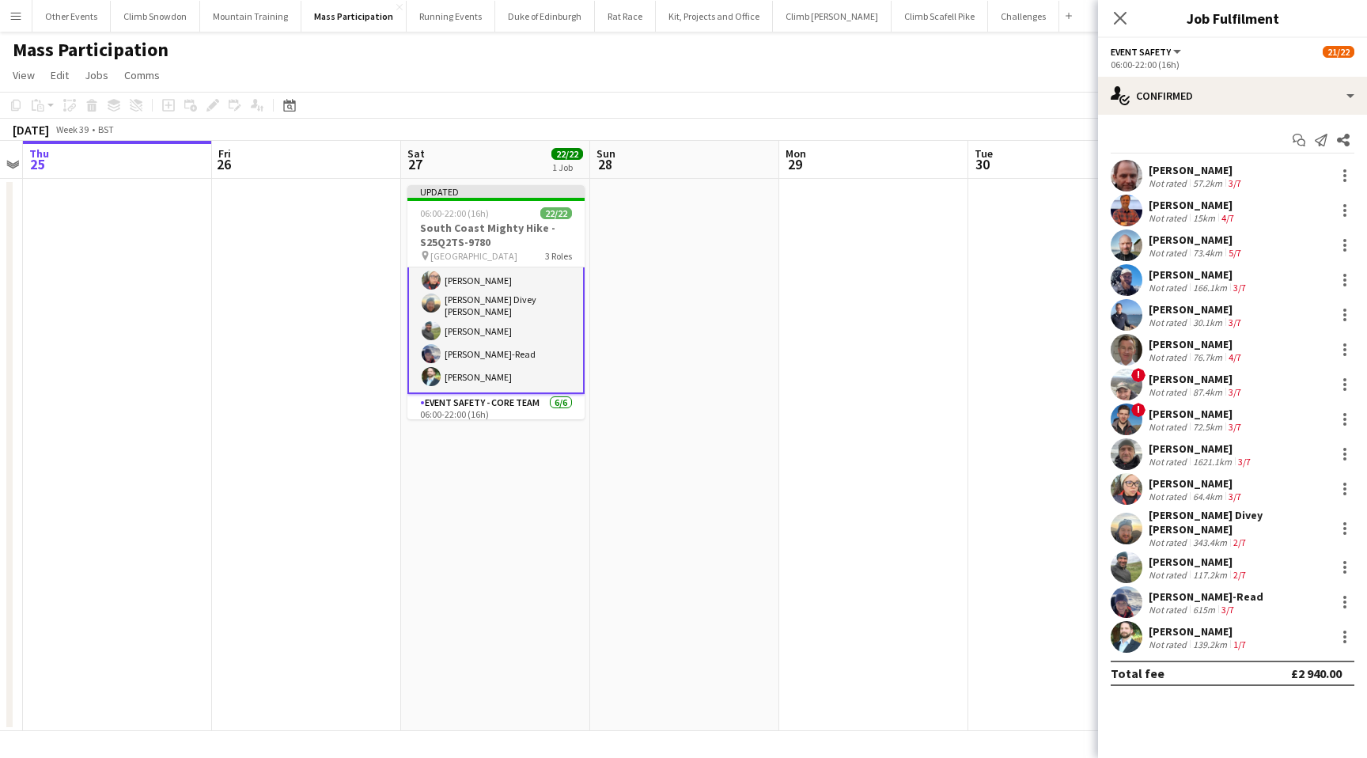
click at [1133, 18] on div "Close pop-in" at bounding box center [1120, 18] width 44 height 36
click at [1111, 17] on app-icon "Close pop-in" at bounding box center [1120, 18] width 23 height 23
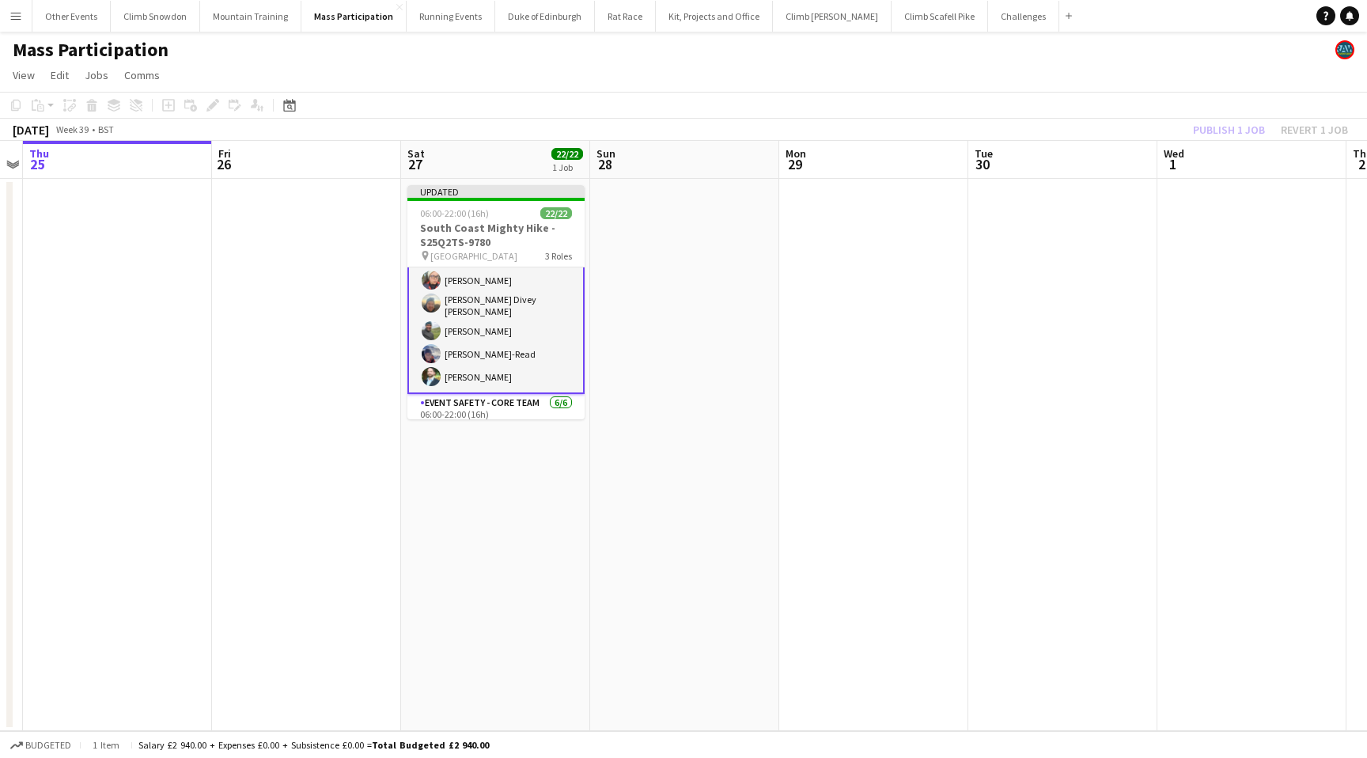
click at [1236, 128] on div "Publish 1 job Revert 1 job" at bounding box center [1270, 129] width 193 height 21
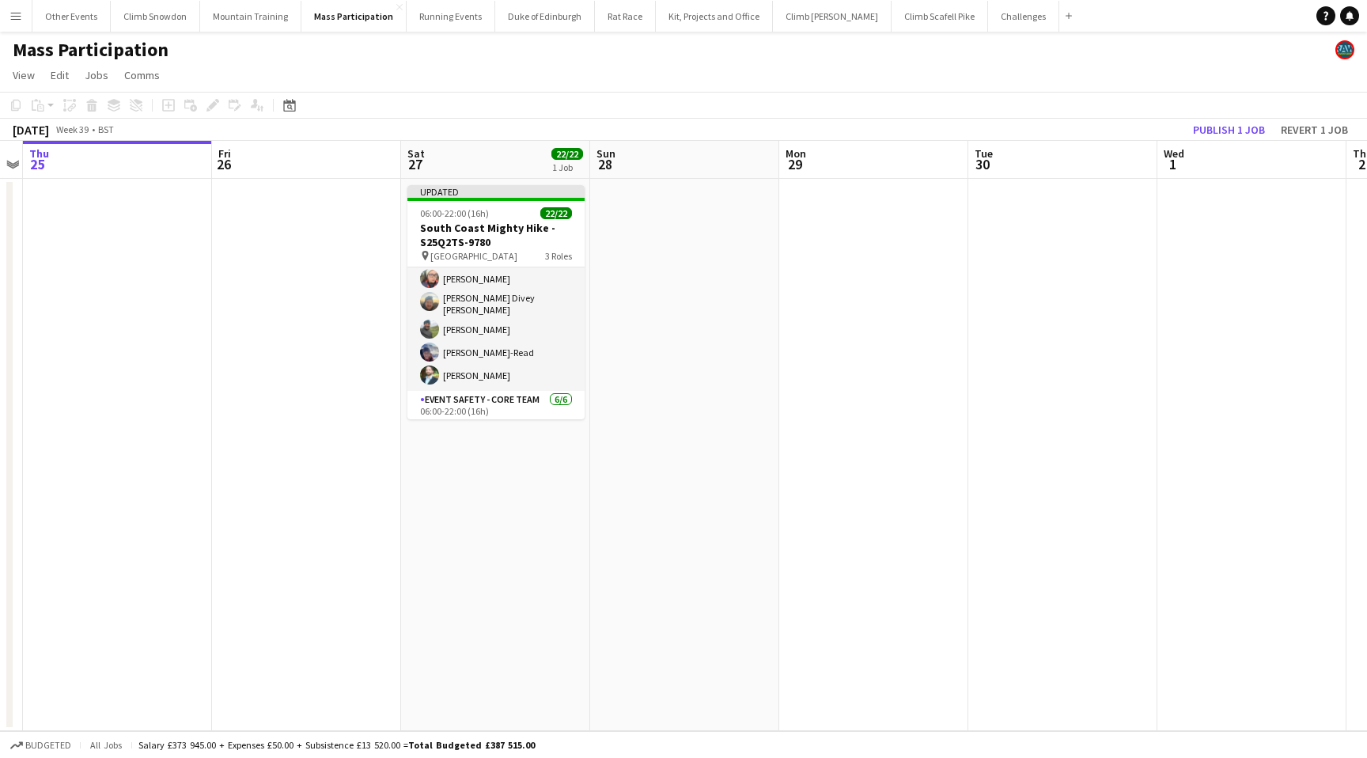
scroll to position [232, 0]
click at [1231, 129] on button "Publish 1 job" at bounding box center [1228, 129] width 85 height 21
